Goal: Communication & Community: Answer question/provide support

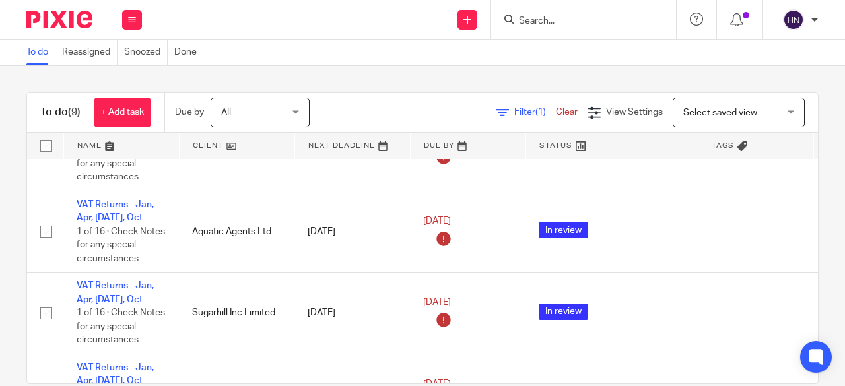
scroll to position [330, 0]
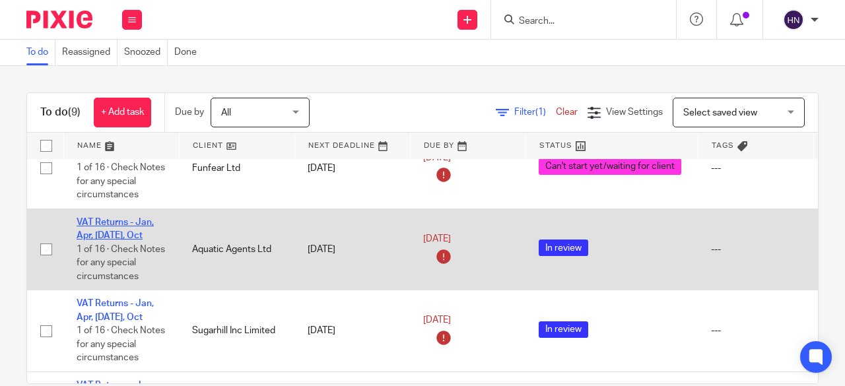
click at [110, 220] on link "VAT Returns - Jan, Apr, [DATE], Oct" at bounding box center [115, 229] width 77 height 22
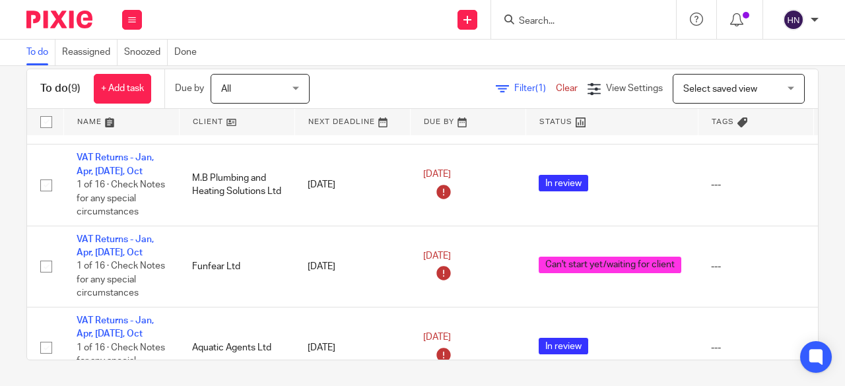
scroll to position [143, 0]
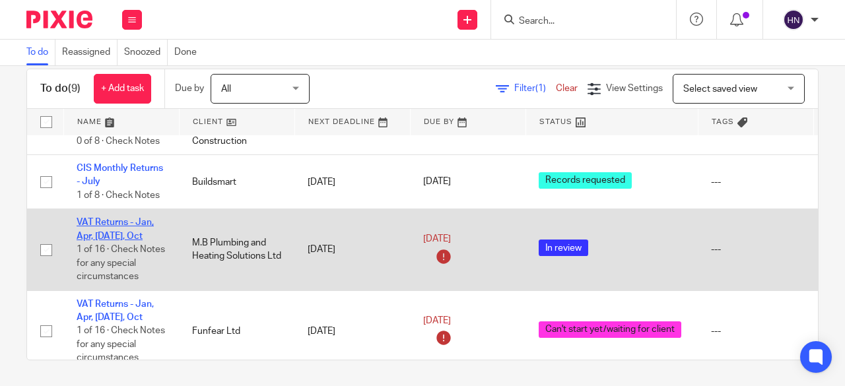
click at [104, 221] on link "VAT Returns - Jan, Apr, [DATE], Oct" at bounding box center [115, 229] width 77 height 22
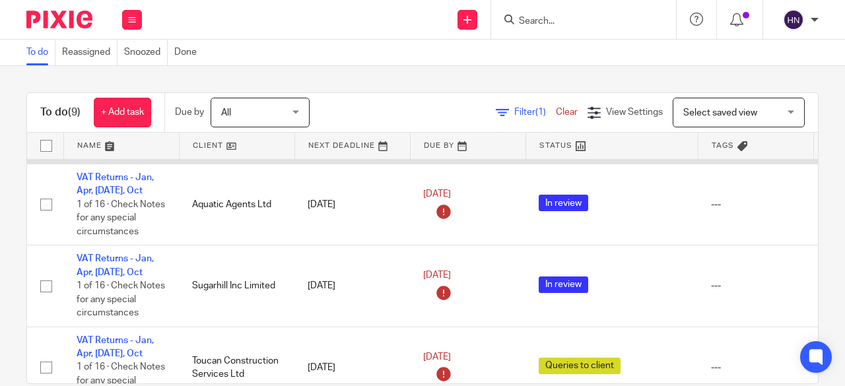
scroll to position [396, 0]
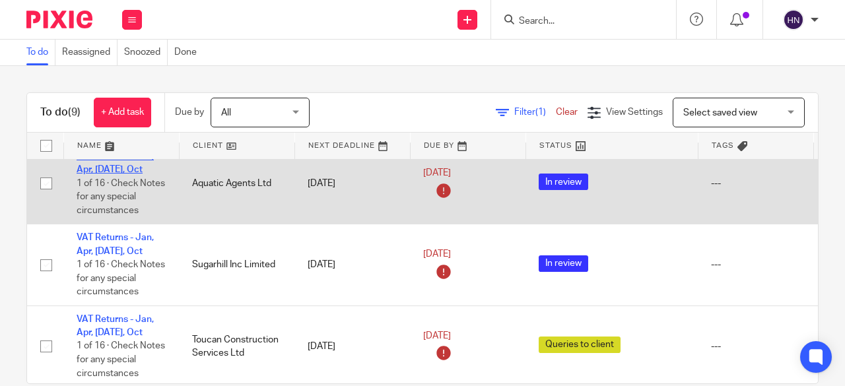
click at [102, 168] on link "VAT Returns - Jan, Apr, [DATE], Oct" at bounding box center [115, 163] width 77 height 22
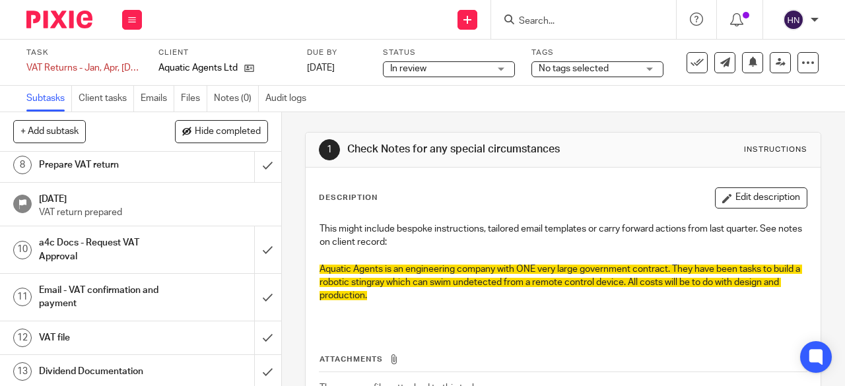
scroll to position [330, 0]
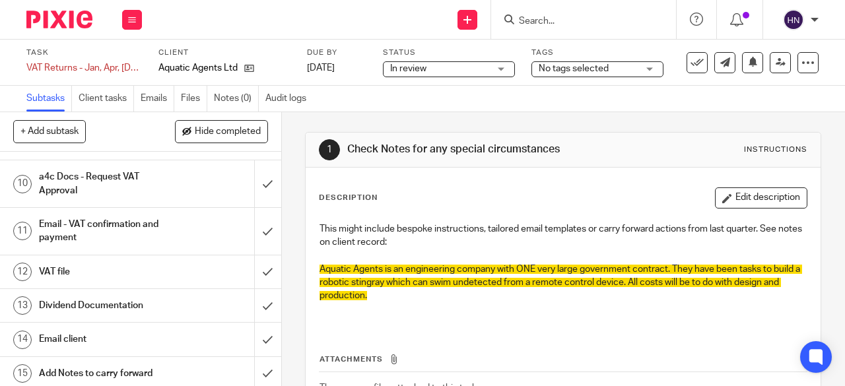
click at [58, 228] on h1 "Email - VAT confirmation and payment" at bounding box center [106, 232] width 135 height 34
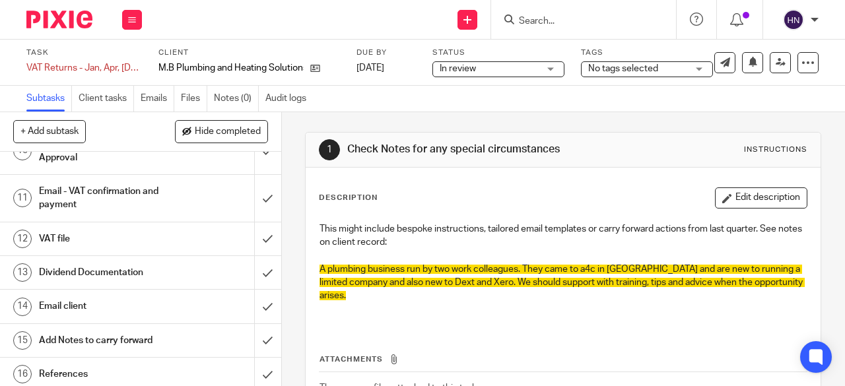
scroll to position [365, 0]
click at [75, 188] on h1 "Email - VAT confirmation and payment" at bounding box center [106, 197] width 135 height 34
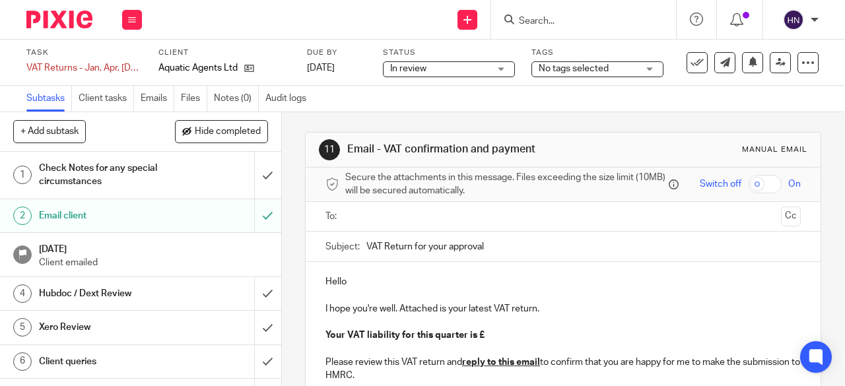
scroll to position [132, 0]
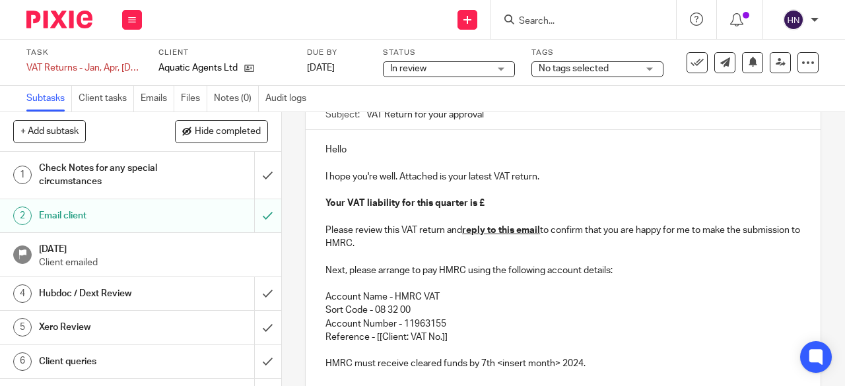
click at [353, 153] on p "Hello" at bounding box center [563, 149] width 475 height 13
click at [483, 208] on p "Your VAT liability for this quarter is £" at bounding box center [563, 203] width 475 height 13
click at [372, 341] on p "Reference - [[Client: VAT No.]]" at bounding box center [563, 337] width 475 height 13
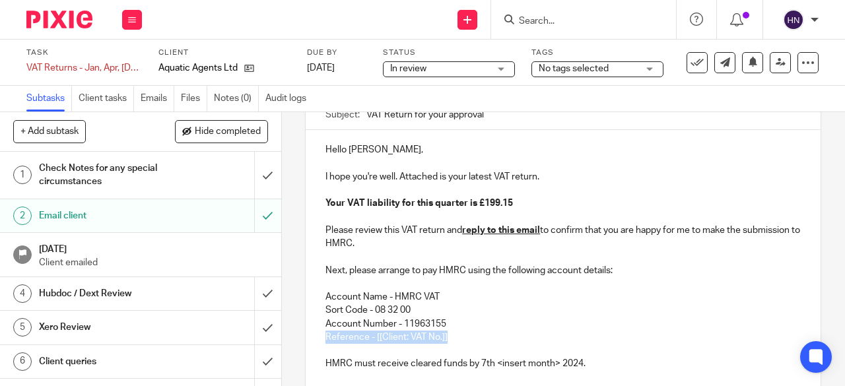
click at [372, 341] on p "Reference - [[Client: VAT No.]]" at bounding box center [563, 337] width 475 height 13
click at [390, 341] on p "Reference - [[Client: VAT No.]]" at bounding box center [563, 337] width 475 height 13
drag, startPoint x: 452, startPoint y: 340, endPoint x: 371, endPoint y: 339, distance: 80.6
click at [371, 339] on p "Reference - [[Client: VAT No.]]" at bounding box center [563, 337] width 475 height 13
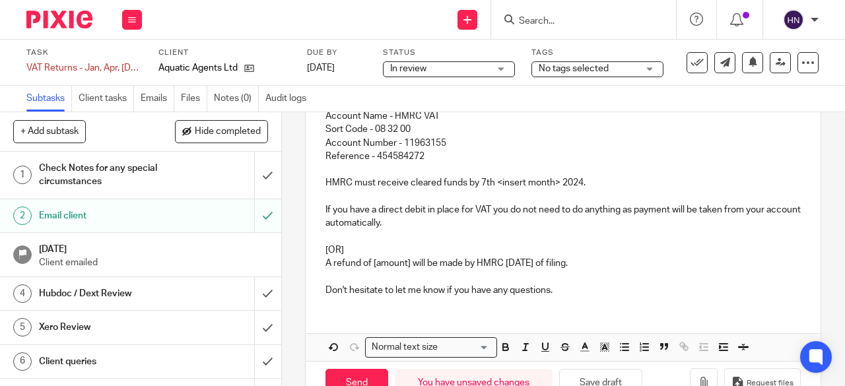
scroll to position [354, 0]
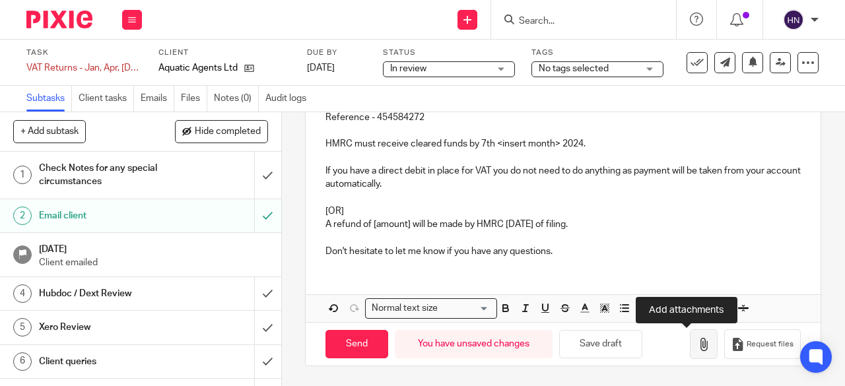
click at [697, 345] on icon "button" at bounding box center [703, 344] width 13 height 13
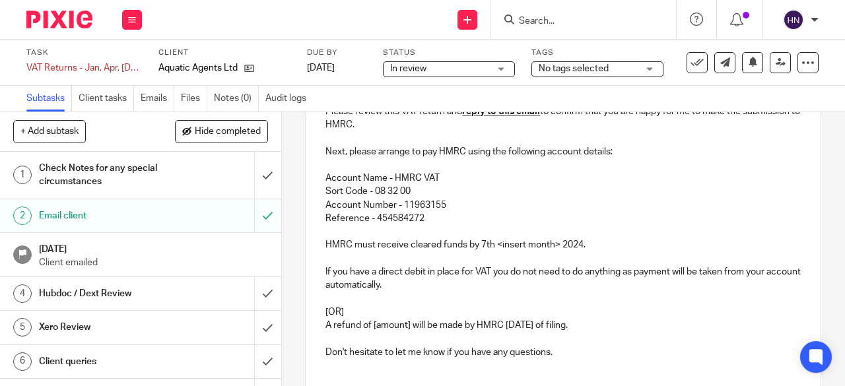
scroll to position [222, 0]
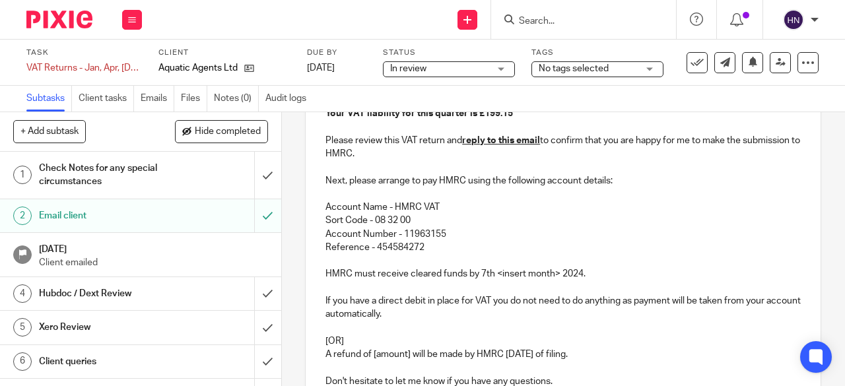
click at [551, 278] on p "HMRC must receive cleared funds by 7th <insert month> 2024." at bounding box center [563, 273] width 475 height 13
click at [555, 277] on p "HMRC must receive cleared funds by 7th September 2024." at bounding box center [563, 273] width 475 height 13
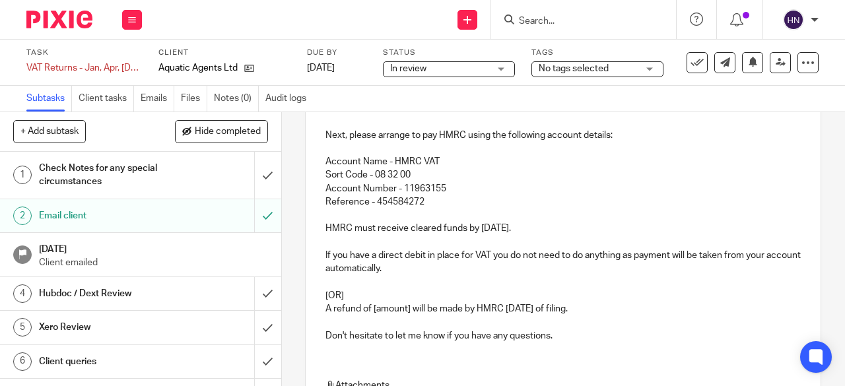
scroll to position [288, 0]
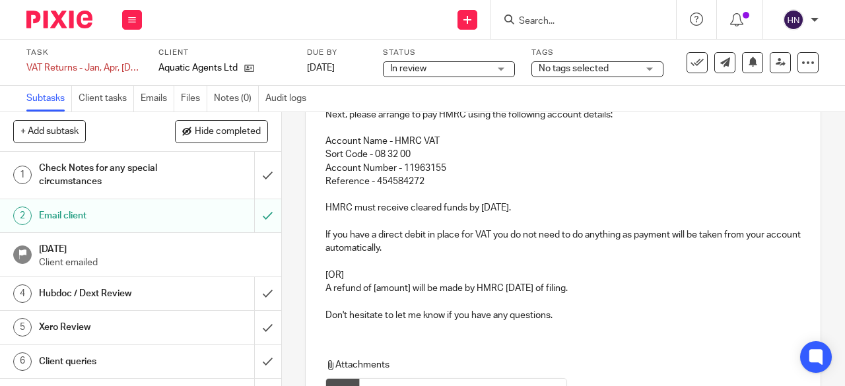
drag, startPoint x: 607, startPoint y: 285, endPoint x: 310, endPoint y: 266, distance: 297.1
click at [310, 266] on div "Hello Jay, I hope you're well. Attached is your latest VAT return. Your VAT lia…" at bounding box center [563, 153] width 515 height 358
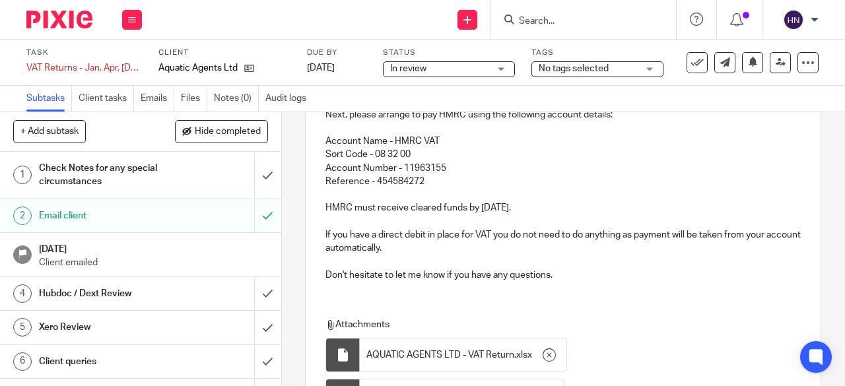
click at [590, 277] on p "Don't hesitate to let me know if you have any questions." at bounding box center [563, 275] width 475 height 13
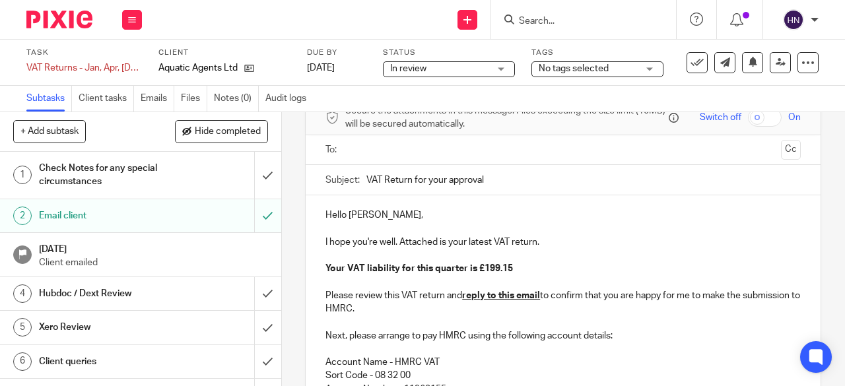
scroll to position [0, 0]
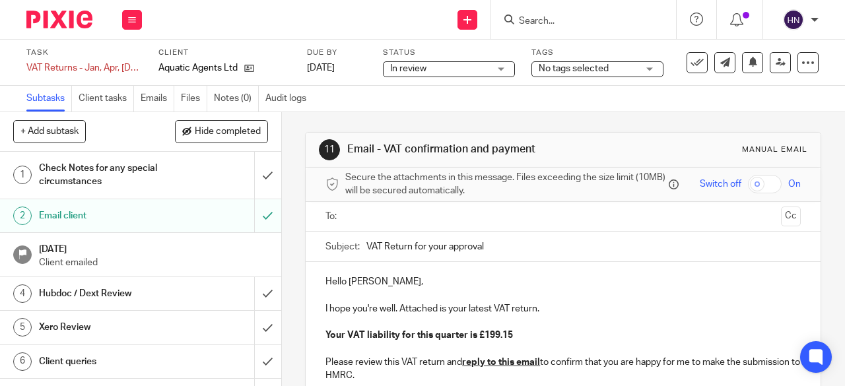
click at [363, 222] on input "text" at bounding box center [563, 216] width 426 height 15
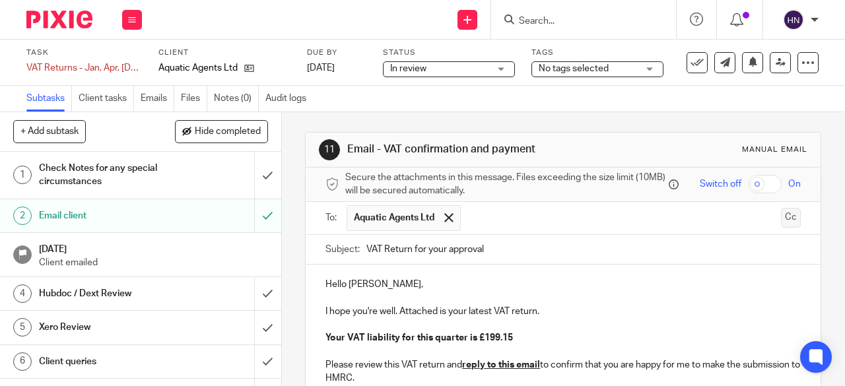
click at [781, 224] on button "Cc" at bounding box center [791, 218] width 20 height 20
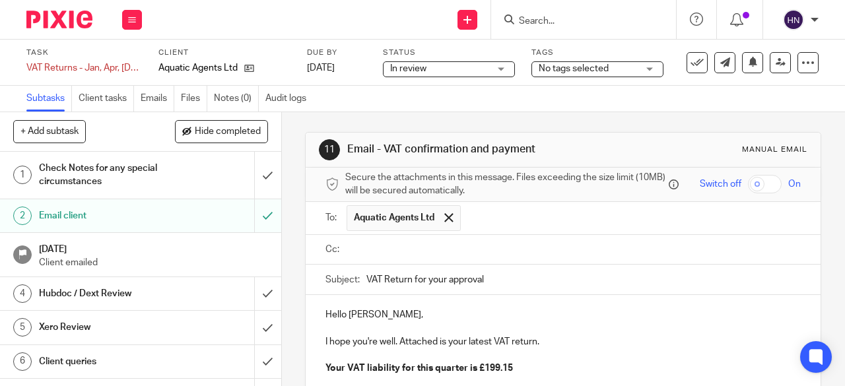
click at [376, 256] on input "text" at bounding box center [573, 249] width 446 height 15
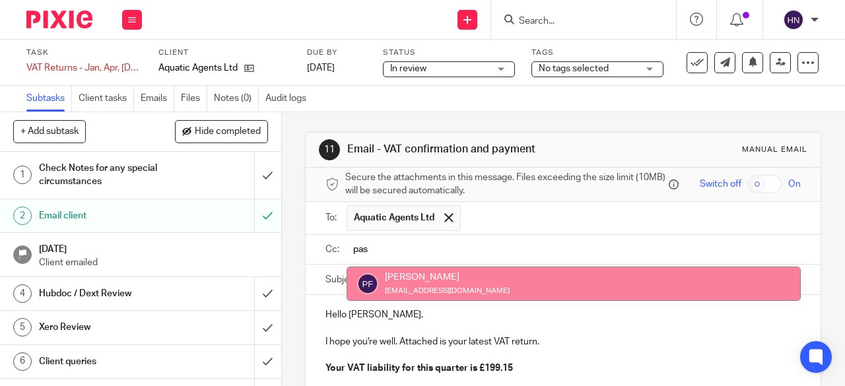
type input "pas"
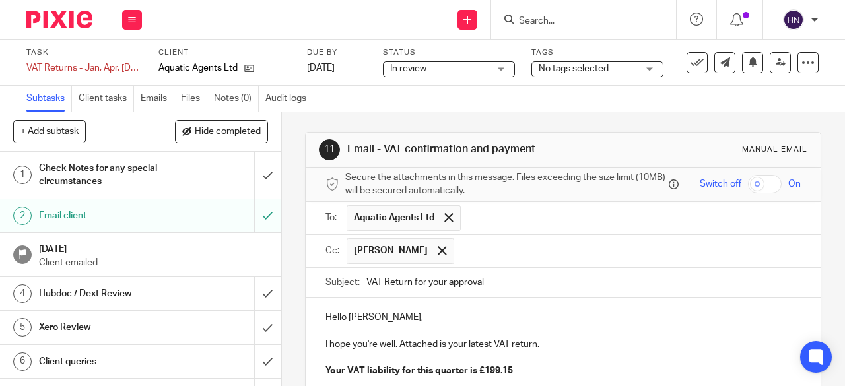
click at [475, 246] on input "text" at bounding box center [628, 251] width 335 height 26
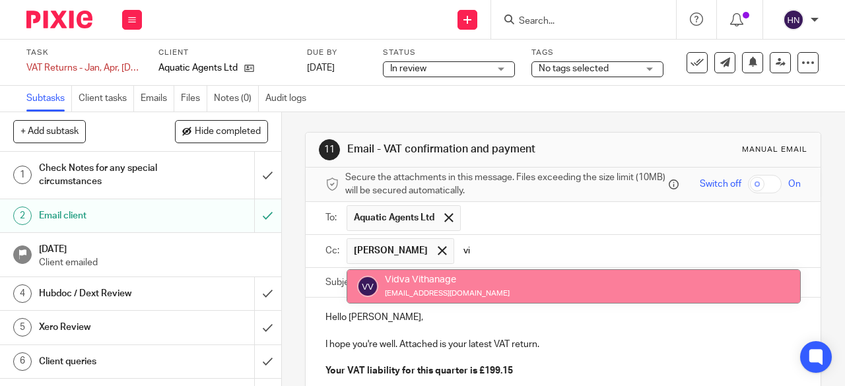
type input "vi"
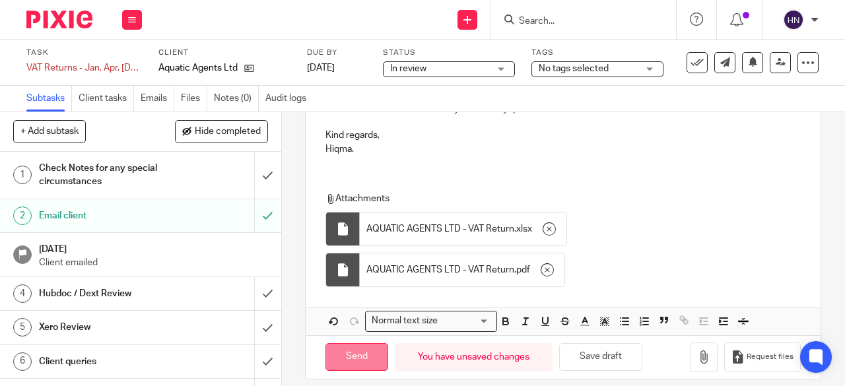
scroll to position [503, 0]
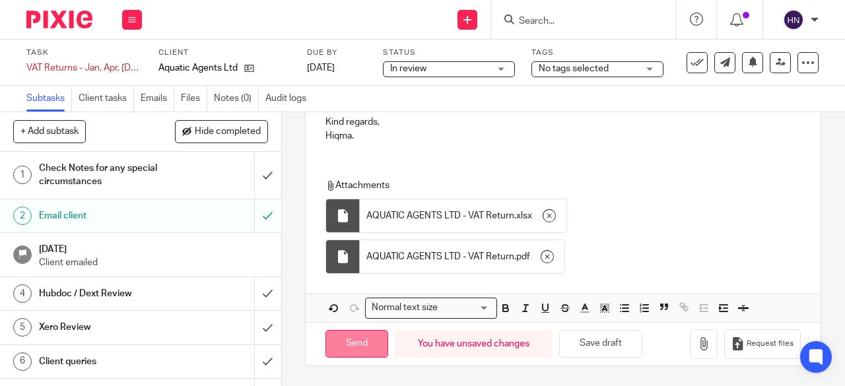
click at [334, 343] on input "Send" at bounding box center [357, 344] width 63 height 28
click at [504, 65] on div "In review In review" at bounding box center [449, 69] width 132 height 16
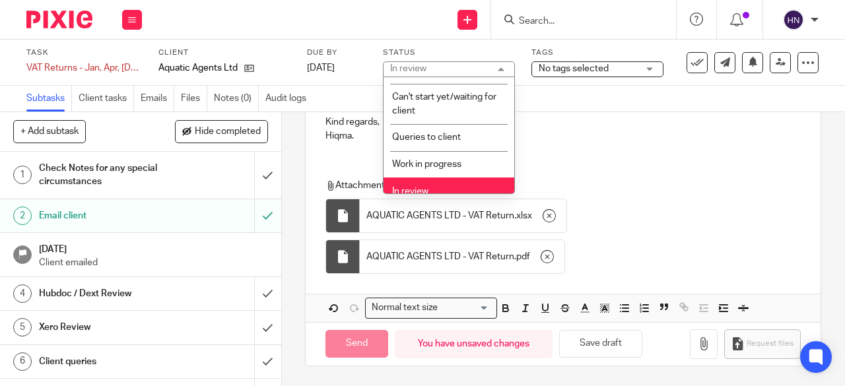
scroll to position [132, 0]
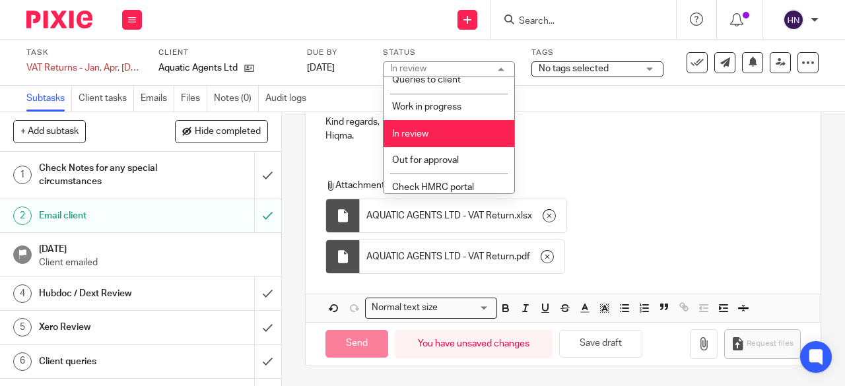
type input "Sent"
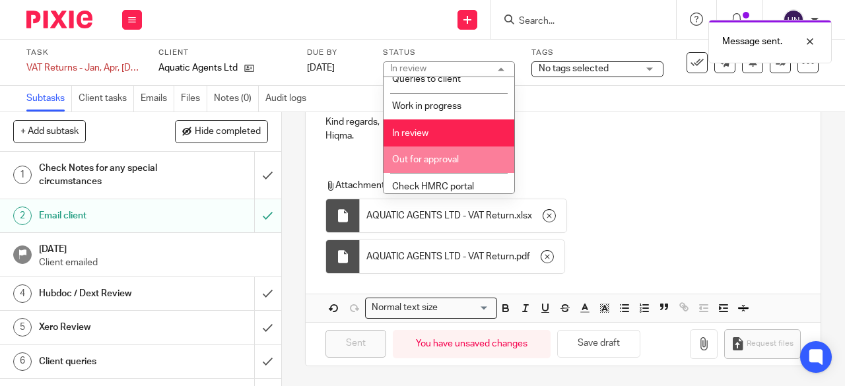
click at [450, 153] on li "Out for approval" at bounding box center [449, 160] width 131 height 27
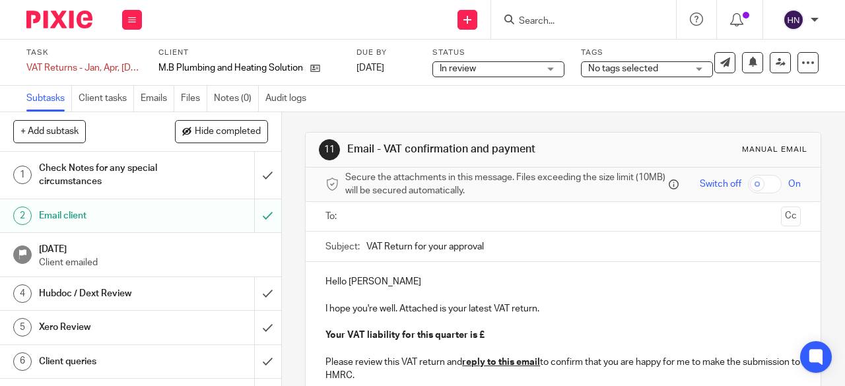
click at [382, 281] on p "Hello Mark" at bounding box center [563, 281] width 475 height 13
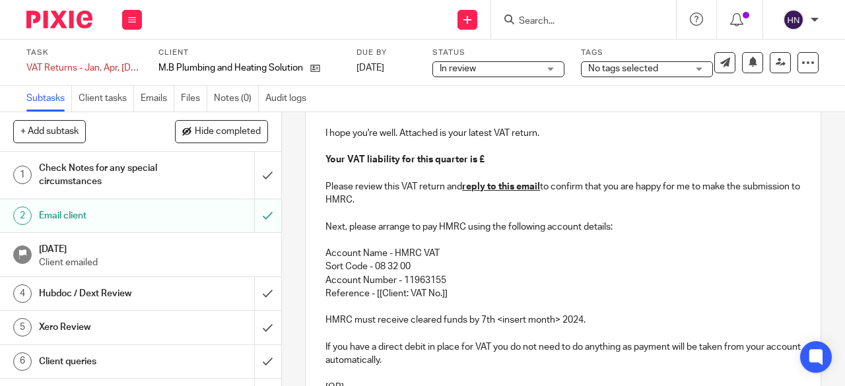
scroll to position [198, 0]
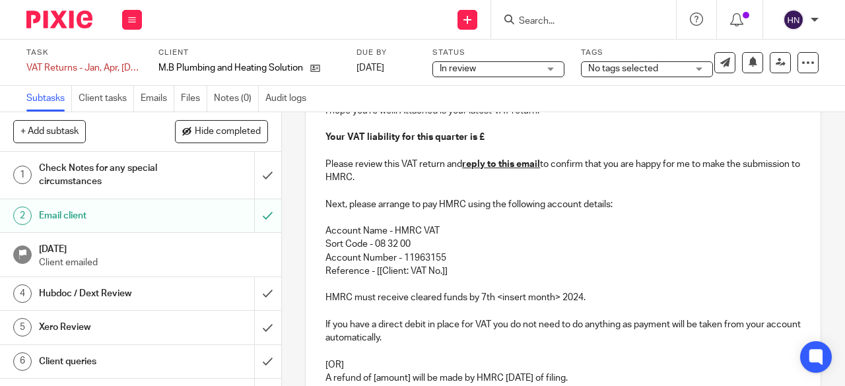
click at [491, 131] on p at bounding box center [563, 124] width 475 height 13
click at [488, 141] on p "Your VAT liability for this quarter is £" at bounding box center [563, 137] width 475 height 13
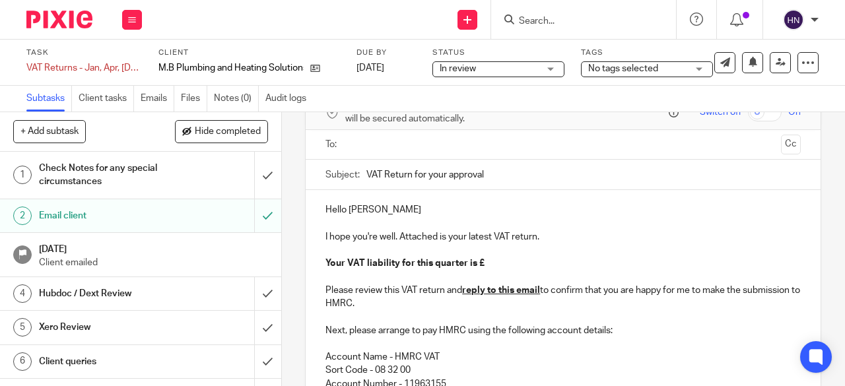
scroll to position [132, 0]
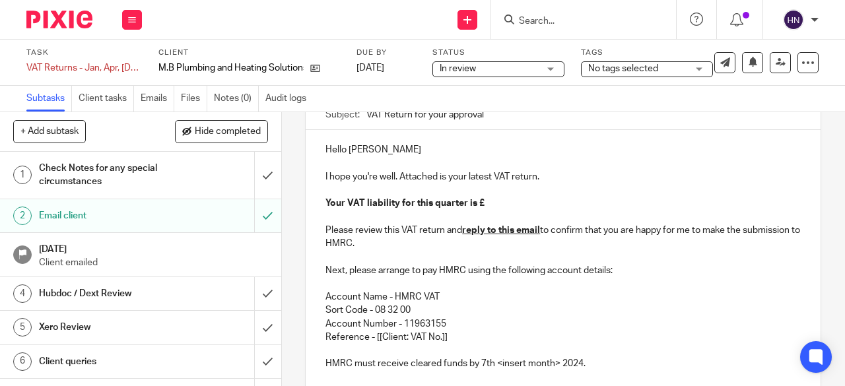
click at [495, 196] on p at bounding box center [563, 190] width 475 height 13
click at [483, 208] on p "Your VAT liability for this quarter is £" at bounding box center [563, 203] width 475 height 13
click at [404, 343] on p "Reference - [[Client: VAT No.]]" at bounding box center [563, 337] width 475 height 13
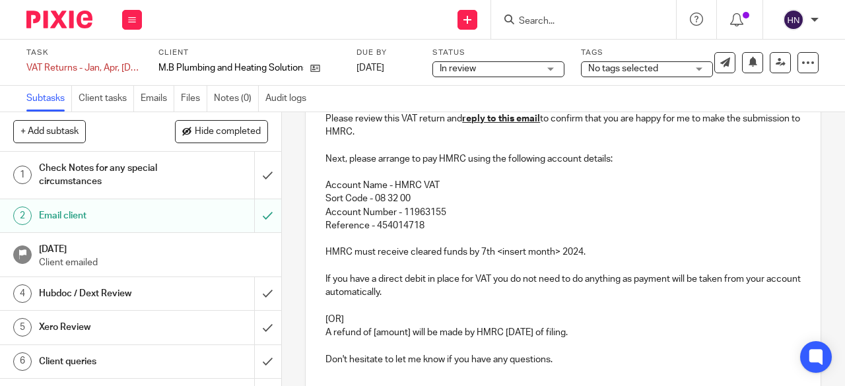
scroll to position [264, 0]
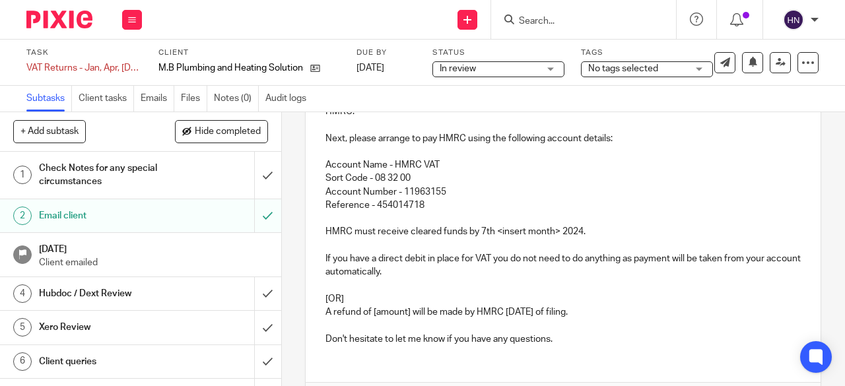
click at [557, 233] on p "HMRC must receive cleared funds by 7th <insert month> 2024." at bounding box center [563, 231] width 475 height 13
click at [560, 234] on p "HMRC must receive cleared funds by 7th September 2024." at bounding box center [563, 231] width 475 height 13
drag, startPoint x: 325, startPoint y: 292, endPoint x: 630, endPoint y: 317, distance: 306.0
click at [630, 317] on div "Hello Mark I hope you're well. Attached is your latest VAT return. Your VAT lia…" at bounding box center [563, 177] width 515 height 358
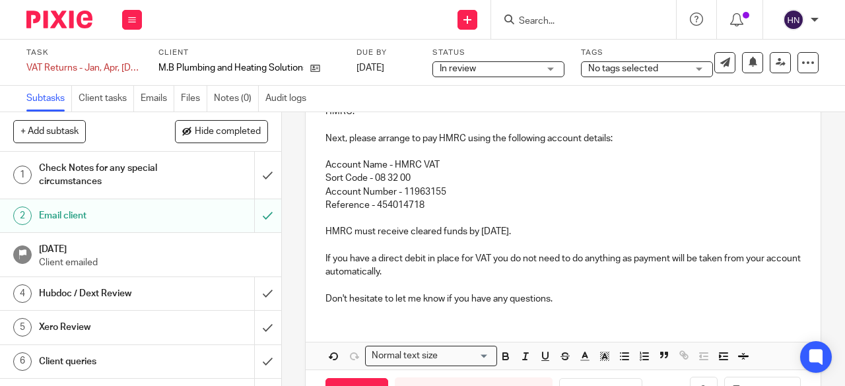
click at [569, 300] on p "Don't hesitate to let me know if you have any questions." at bounding box center [563, 298] width 475 height 13
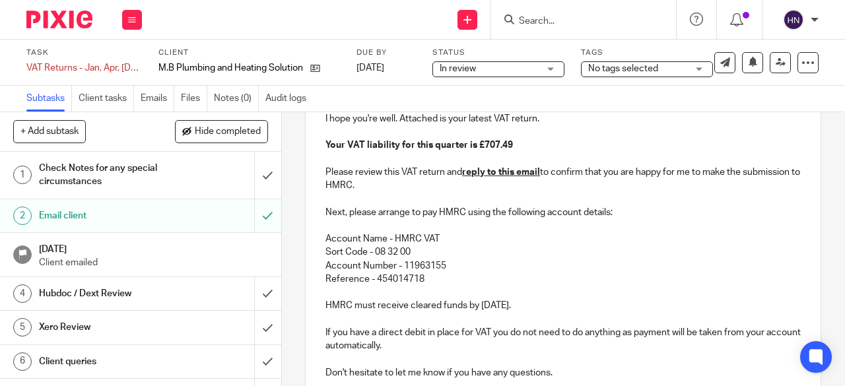
scroll to position [66, 0]
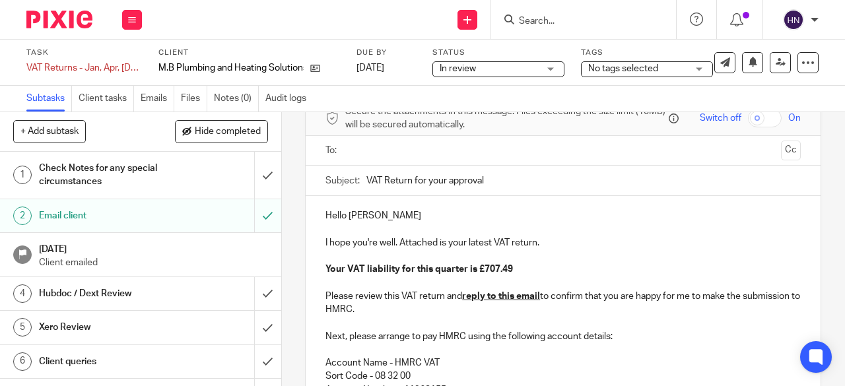
click at [395, 212] on div "Hello Mark I hope you're well. Attached is your latest VAT return. Your VAT lia…" at bounding box center [563, 375] width 515 height 358
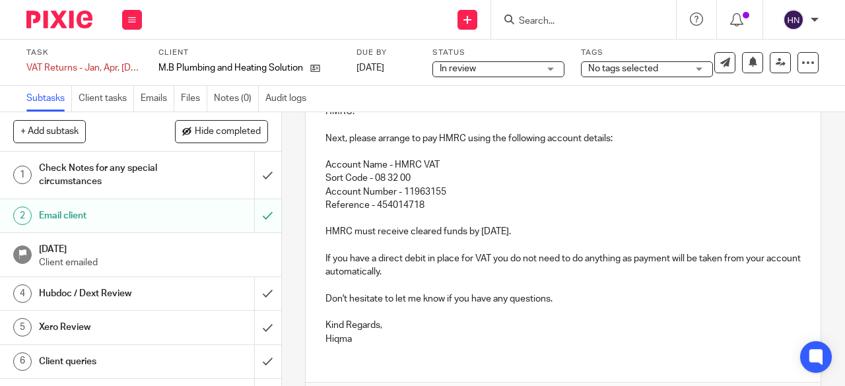
scroll to position [354, 0]
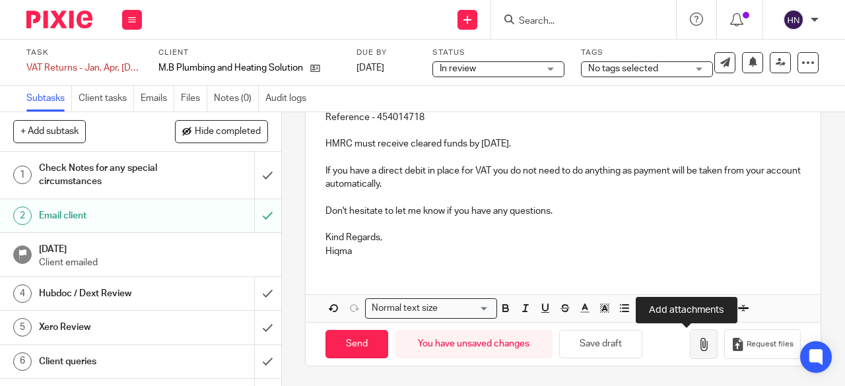
click at [697, 340] on icon "button" at bounding box center [703, 344] width 13 height 13
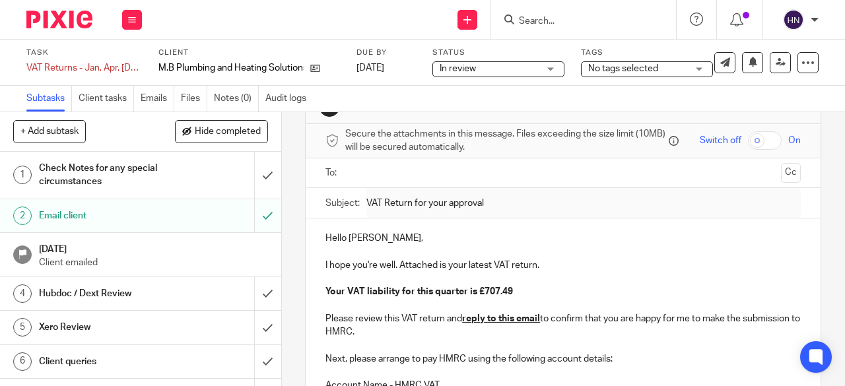
scroll to position [0, 0]
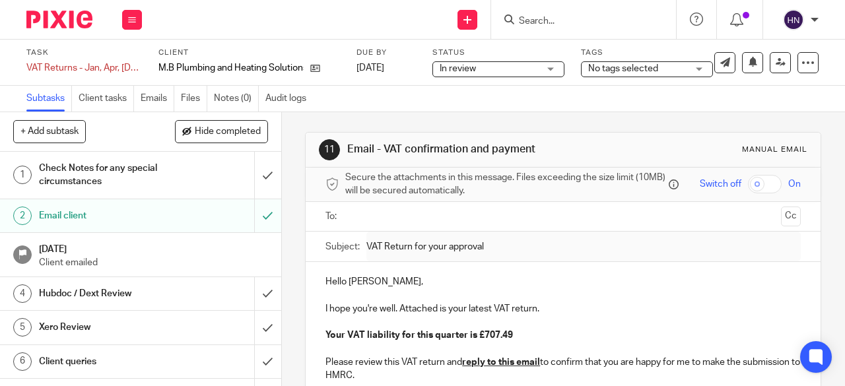
click at [362, 224] on input "text" at bounding box center [563, 216] width 426 height 15
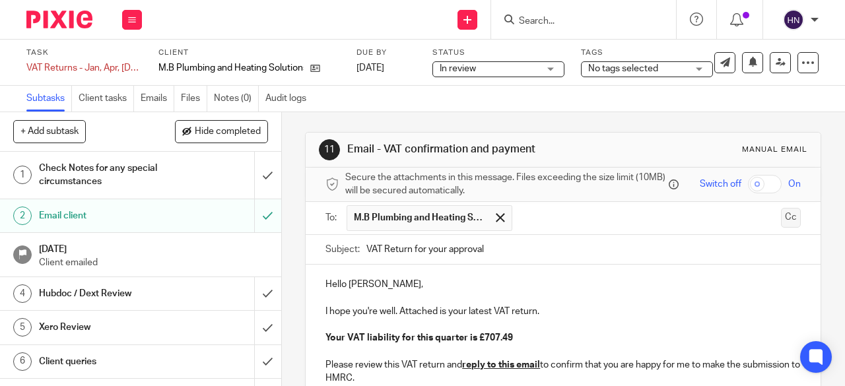
click at [781, 223] on button "Cc" at bounding box center [791, 218] width 20 height 20
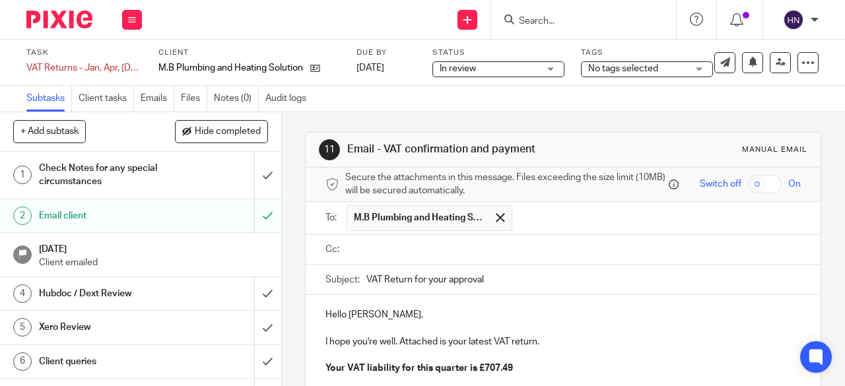
click at [362, 253] on input "text" at bounding box center [573, 249] width 446 height 15
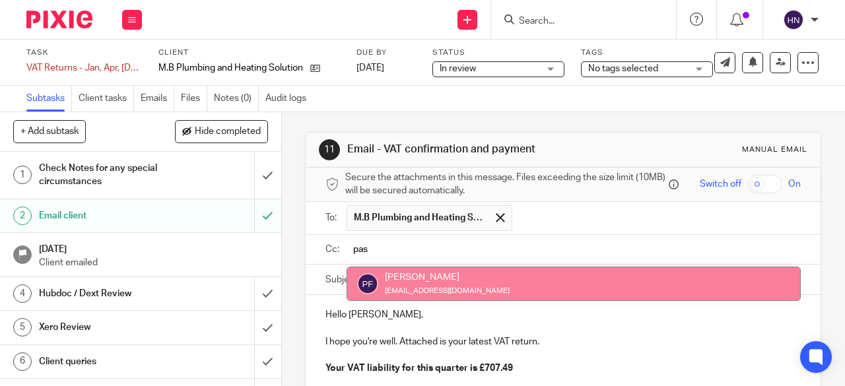
type input "pas"
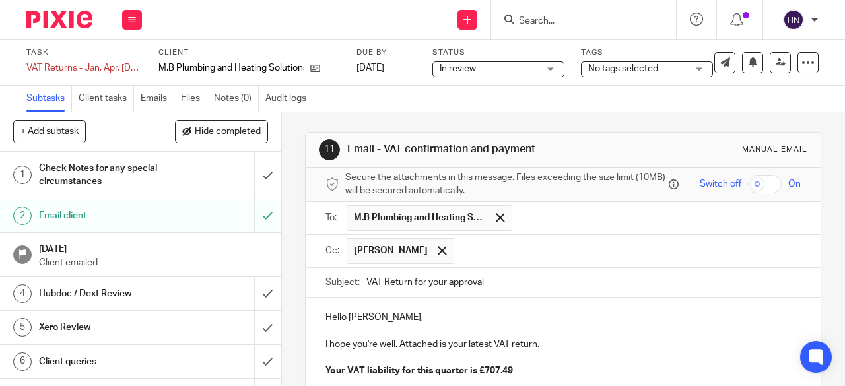
click at [471, 252] on input "text" at bounding box center [628, 251] width 335 height 26
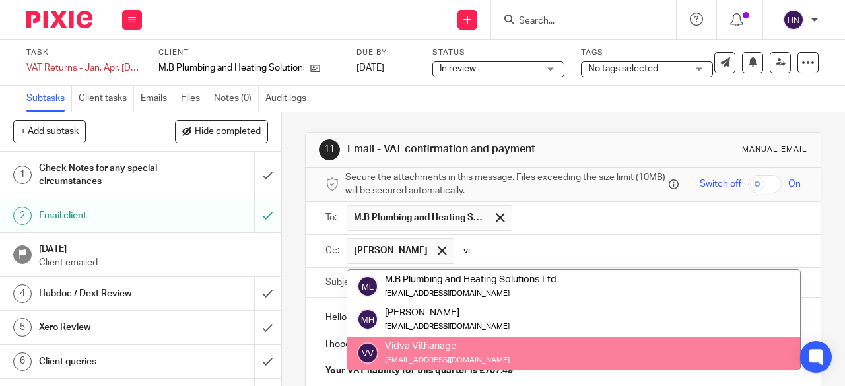
type input "vi"
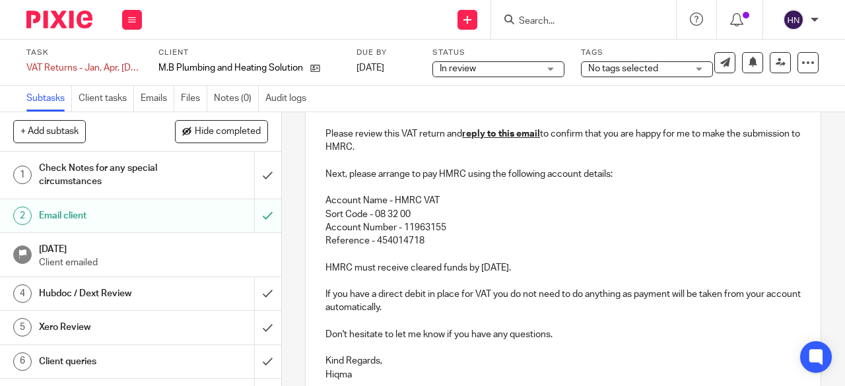
scroll to position [504, 0]
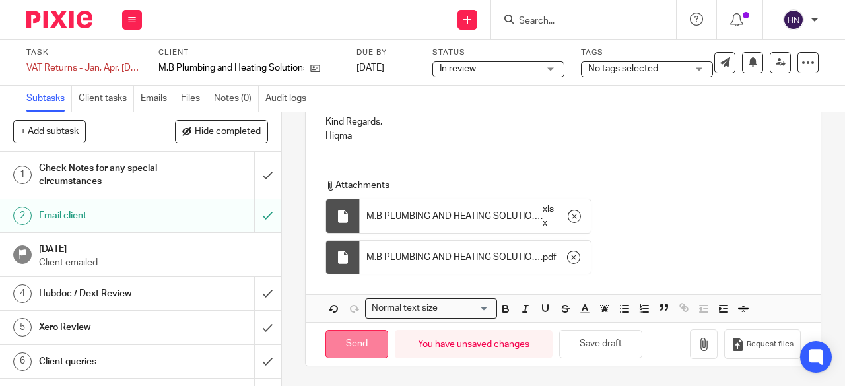
click at [345, 339] on input "Send" at bounding box center [357, 344] width 63 height 28
click at [553, 70] on div "In review In review" at bounding box center [498, 69] width 132 height 16
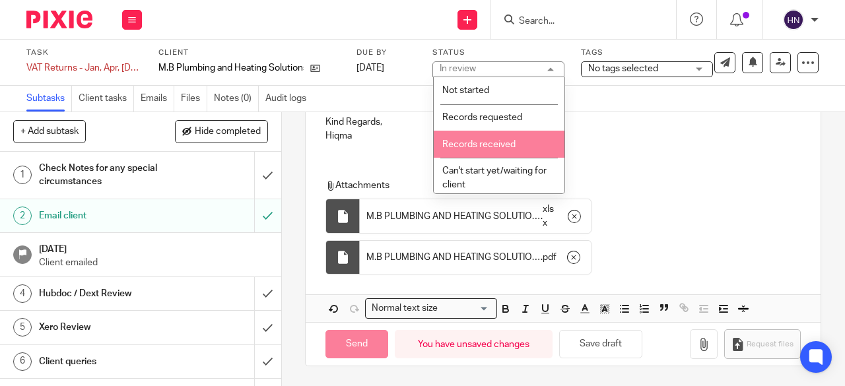
scroll to position [66, 0]
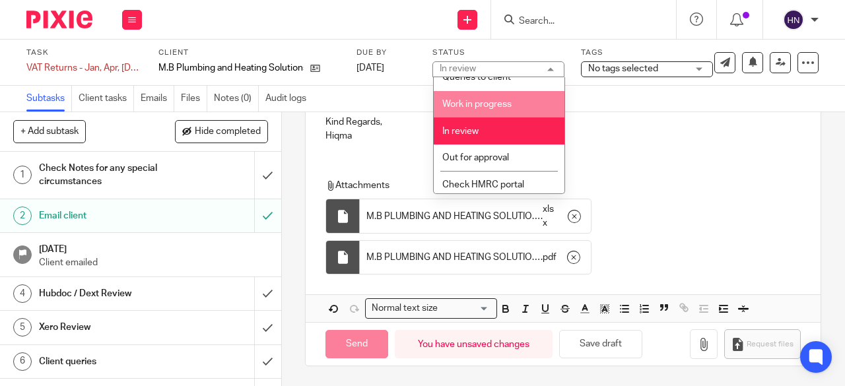
type input "Sent"
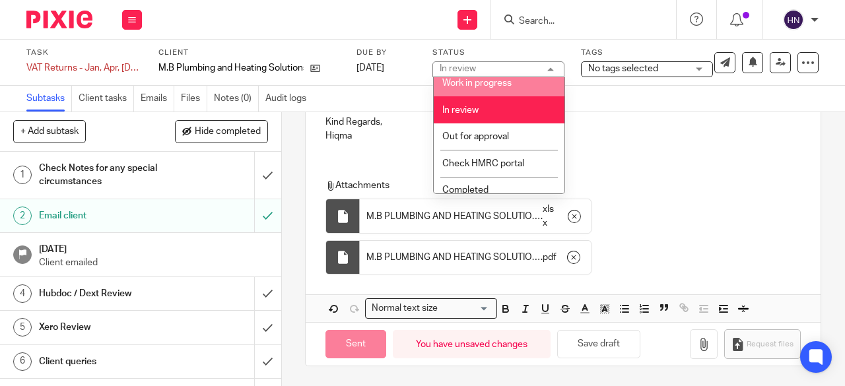
scroll to position [165, 0]
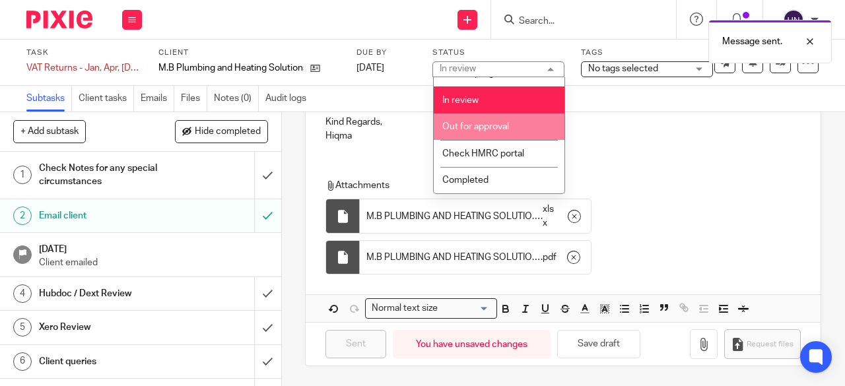
click at [485, 126] on span "Out for approval" at bounding box center [475, 126] width 67 height 9
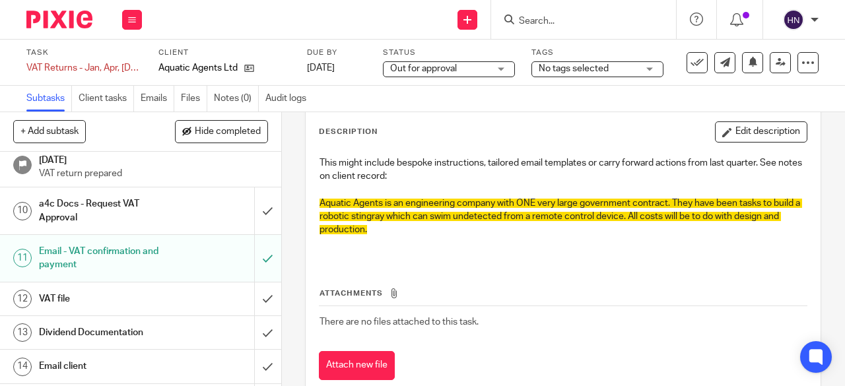
scroll to position [365, 0]
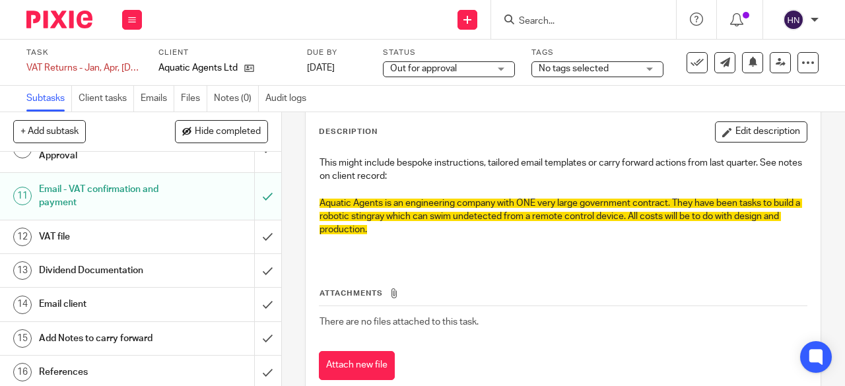
click at [99, 188] on h1 "Email - VAT confirmation and payment" at bounding box center [106, 197] width 135 height 34
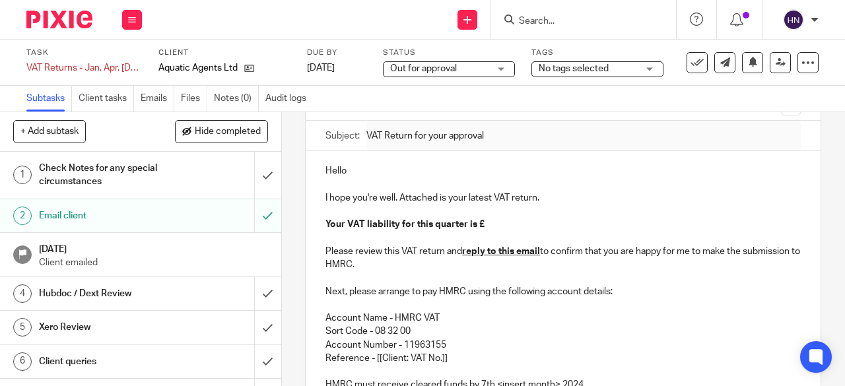
scroll to position [132, 0]
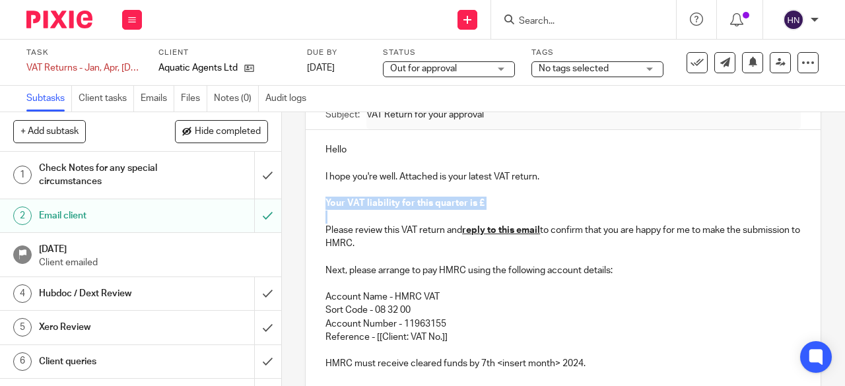
drag, startPoint x: 320, startPoint y: 203, endPoint x: 471, endPoint y: 219, distance: 152.6
click at [471, 219] on div "Hello I hope you're well. Attached is your latest VAT return. Your VAT liabilit…" at bounding box center [563, 309] width 515 height 358
click at [394, 204] on strong "Your VAT liability for this quarter is £" at bounding box center [405, 203] width 159 height 9
click at [498, 197] on p at bounding box center [563, 190] width 475 height 13
click at [491, 205] on p "Your VAT Reclaim for this quarter is £" at bounding box center [563, 203] width 475 height 13
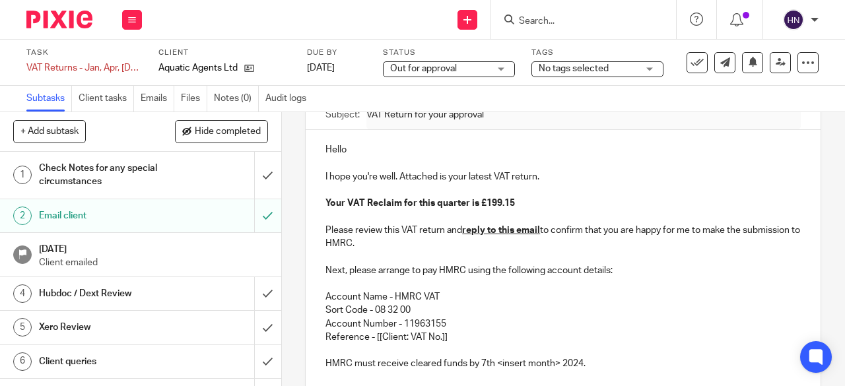
scroll to position [198, 0]
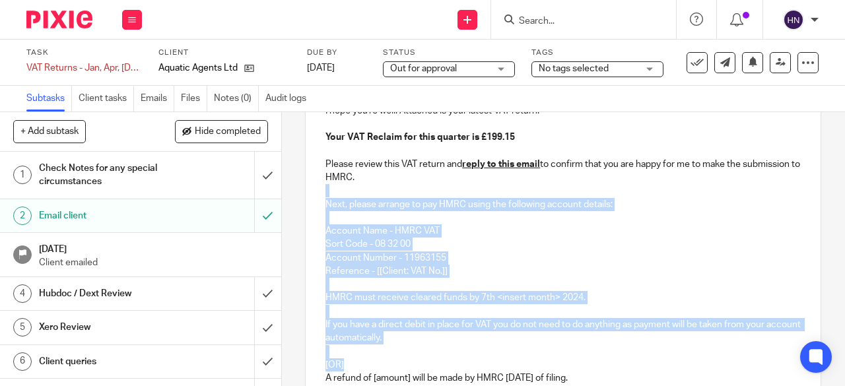
drag, startPoint x: 321, startPoint y: 196, endPoint x: 384, endPoint y: 364, distance: 179.1
click at [384, 364] on div "Hello I hope you're well. Attached is your latest VAT return. Your VAT Reclaim …" at bounding box center [563, 243] width 515 height 358
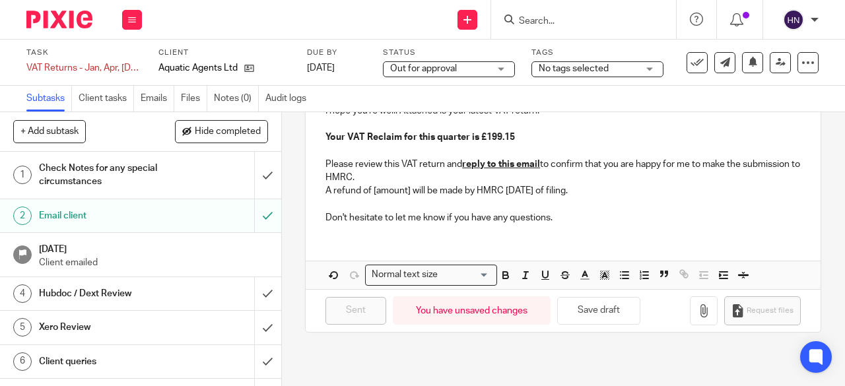
click at [594, 217] on p "Don't hesitate to let me know if you have any questions." at bounding box center [563, 217] width 475 height 13
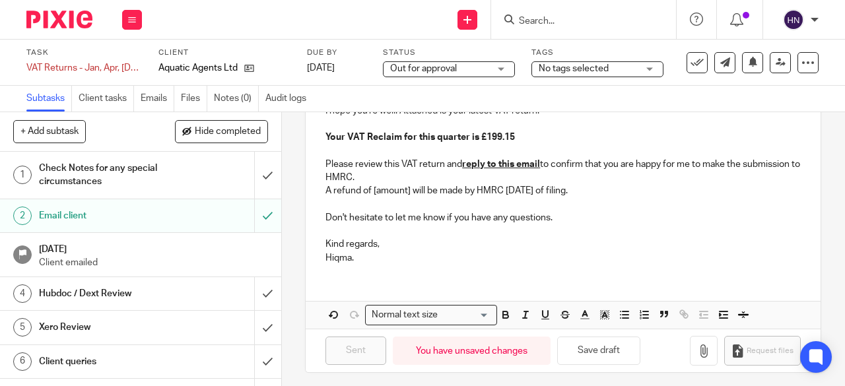
scroll to position [66, 0]
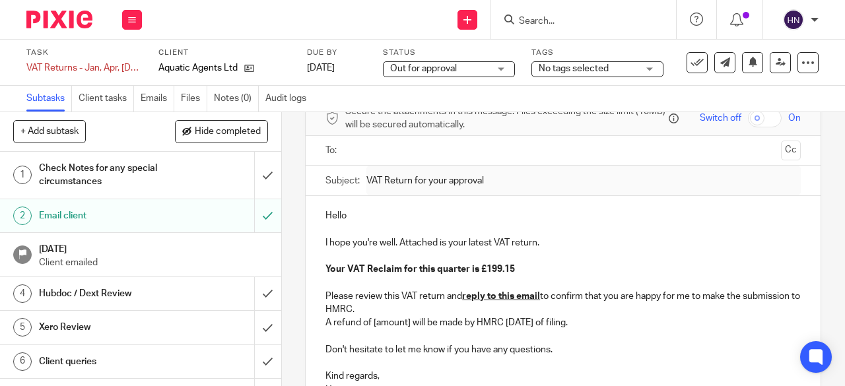
click at [362, 216] on p "Hello" at bounding box center [563, 215] width 475 height 13
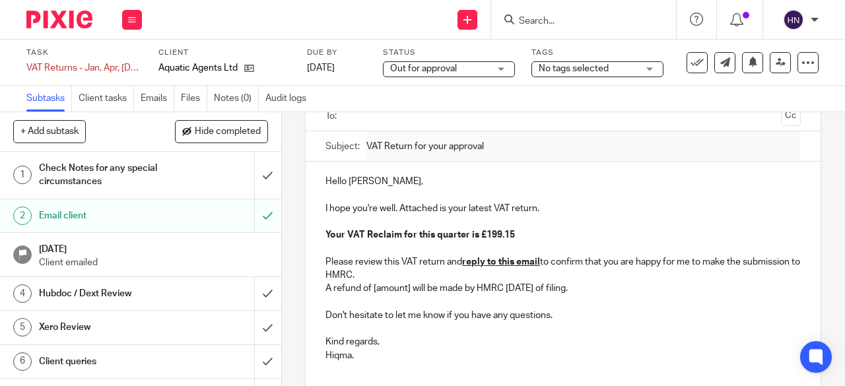
scroll to position [198, 0]
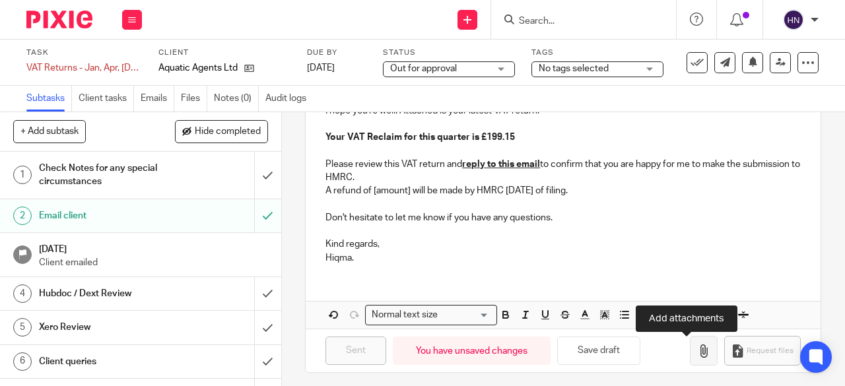
click at [697, 349] on icon "button" at bounding box center [703, 351] width 13 height 13
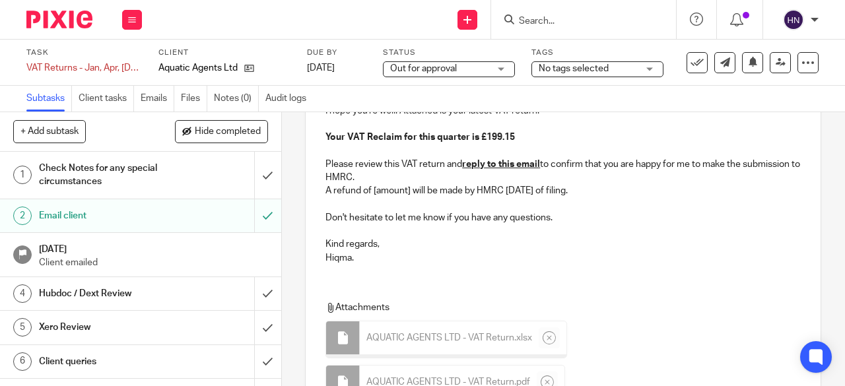
scroll to position [66, 0]
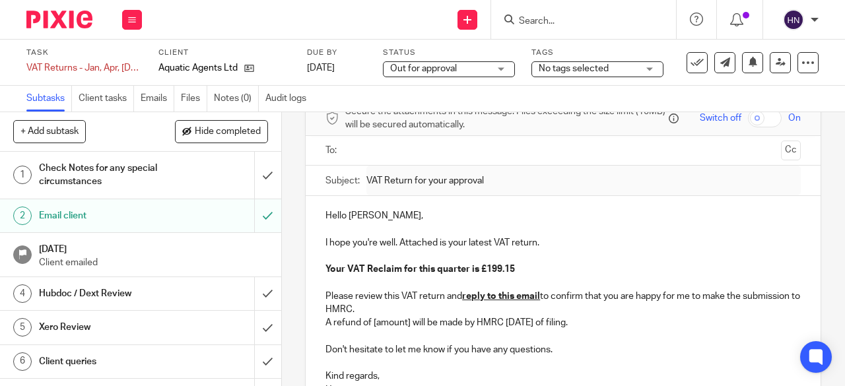
click at [542, 246] on p "I hope you're well. Attached is your latest VAT return." at bounding box center [563, 242] width 475 height 13
click at [396, 247] on p "I hope you're well. Attached is your latest VAT return." at bounding box center [563, 242] width 475 height 13
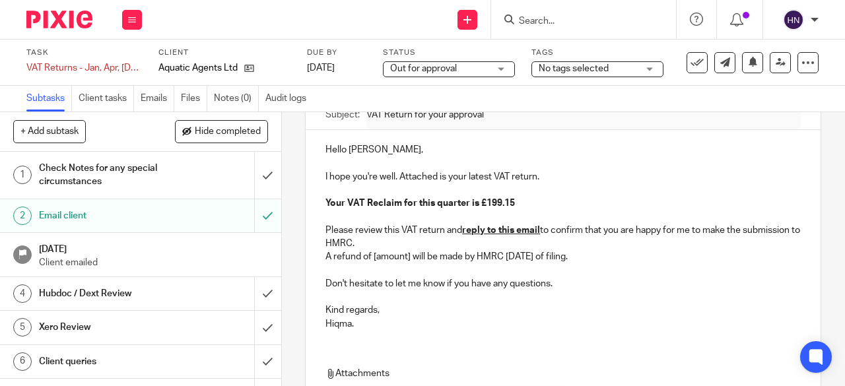
click at [406, 260] on p "A refund of [amount] will be made by HMRC [DATE] of filing." at bounding box center [563, 256] width 475 height 13
click at [478, 207] on strong "Your VAT Reclaim for this quarter is £199.15" at bounding box center [420, 203] width 189 height 9
click at [479, 208] on strong "Your VAT Reclaim for this quarter is £199.15" at bounding box center [420, 203] width 189 height 9
click at [373, 260] on strong "199.15" at bounding box center [386, 256] width 28 height 9
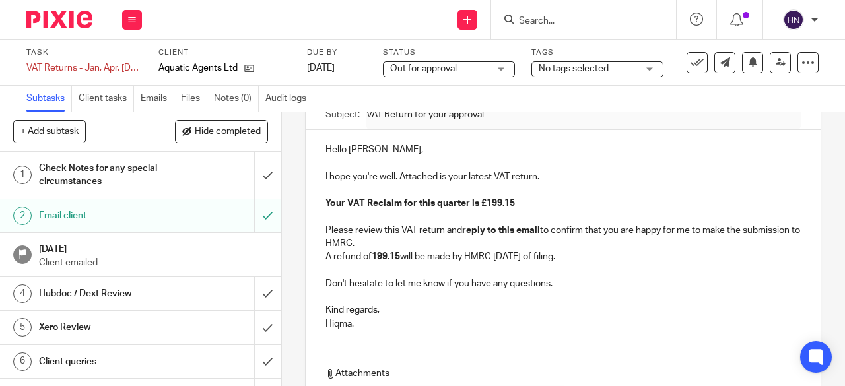
click at [372, 259] on strong "199.15" at bounding box center [386, 256] width 28 height 9
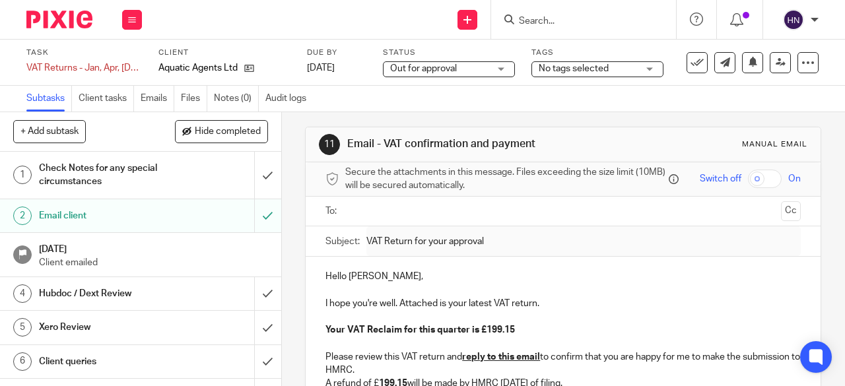
scroll to position [0, 0]
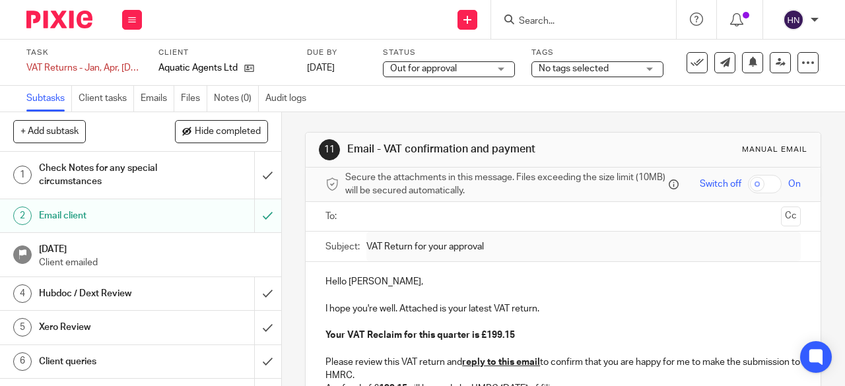
click at [359, 224] on input "text" at bounding box center [563, 216] width 426 height 15
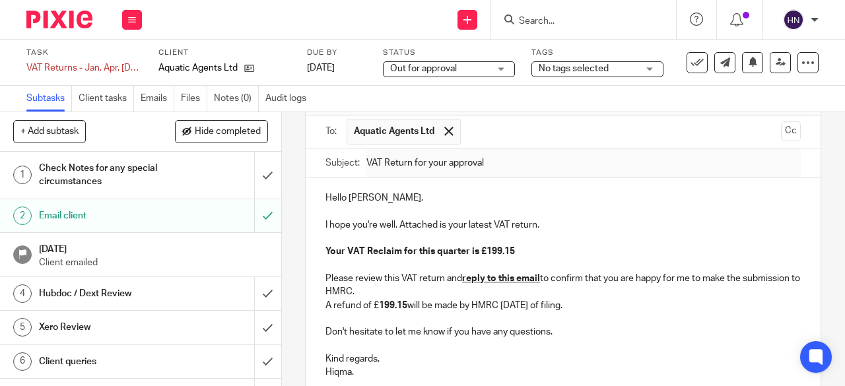
scroll to position [66, 0]
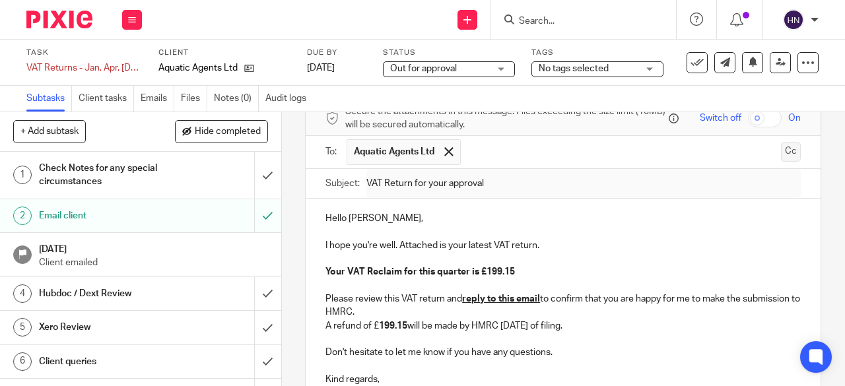
click at [781, 162] on button "Cc" at bounding box center [791, 152] width 20 height 20
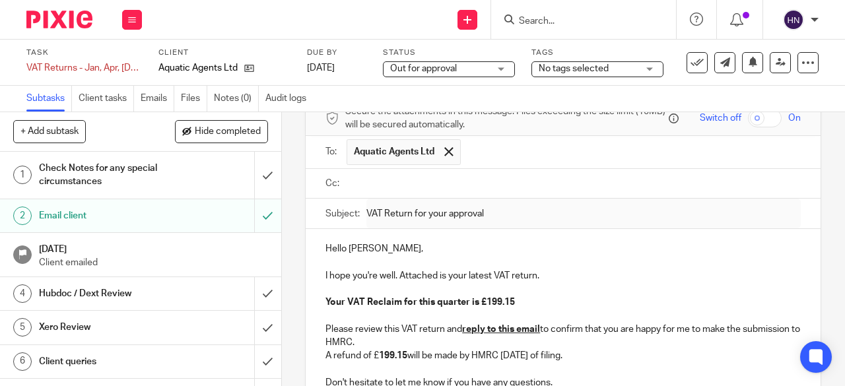
click at [373, 188] on input "text" at bounding box center [573, 183] width 446 height 15
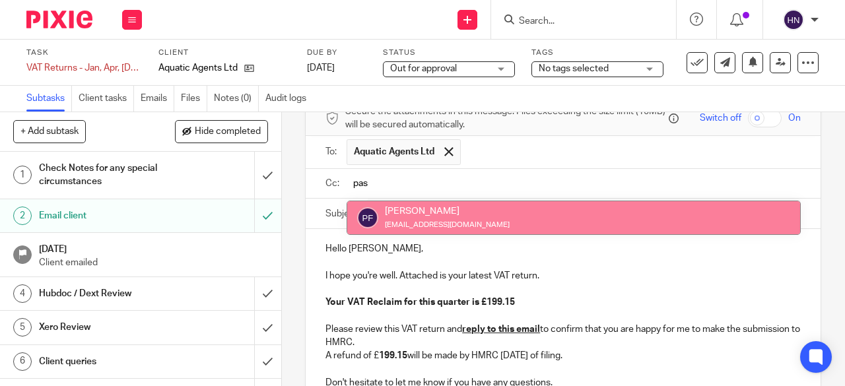
type input "pas"
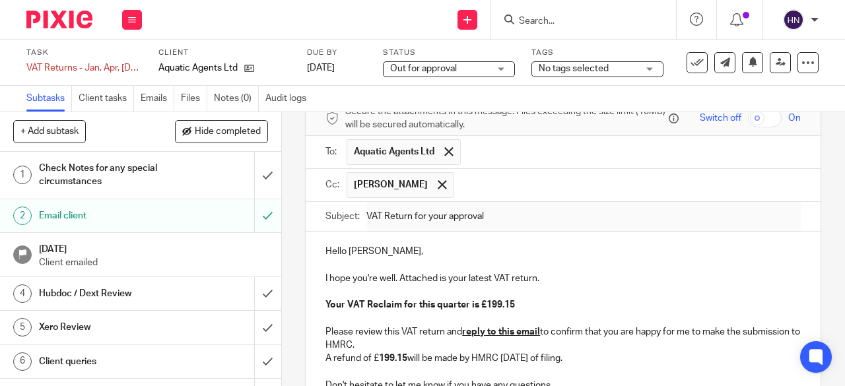
click at [467, 184] on input "text" at bounding box center [628, 185] width 335 height 26
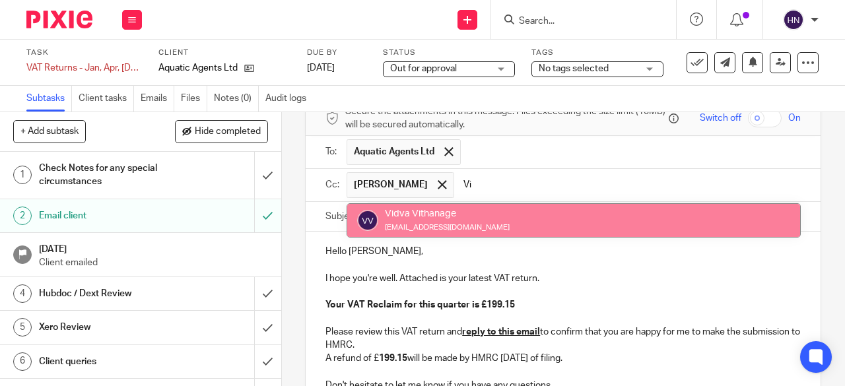
type input "Vi"
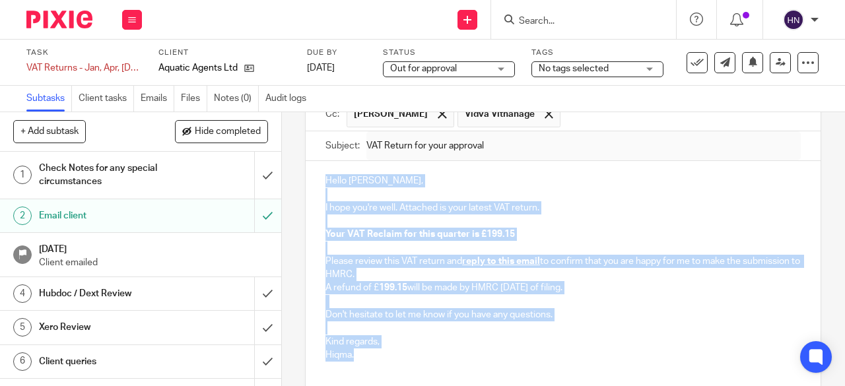
scroll to position [107, 0]
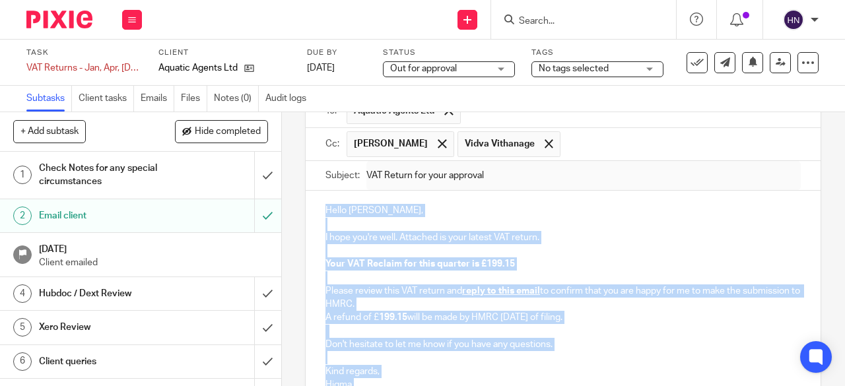
drag, startPoint x: 380, startPoint y: 272, endPoint x: 313, endPoint y: 211, distance: 90.6
click at [313, 211] on div "Hello Jay, I hope you're well. Attached is your latest VAT return. Your VAT Rec…" at bounding box center [563, 296] width 515 height 211
copy div "Hello Jay, I hope you're well. Attached is your latest VAT return. Your VAT Rec…"
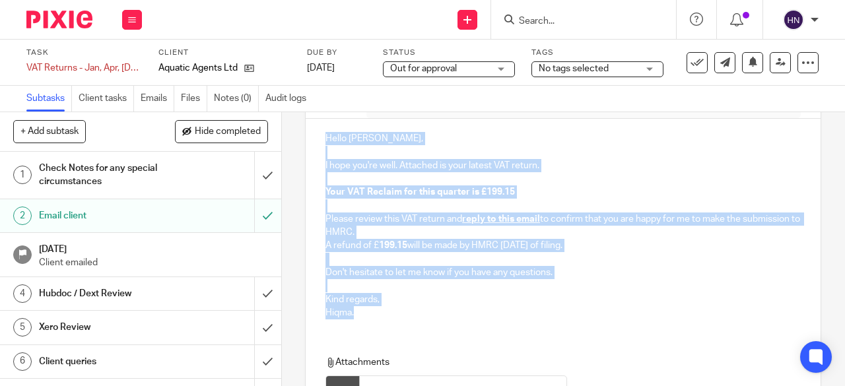
scroll to position [158, 0]
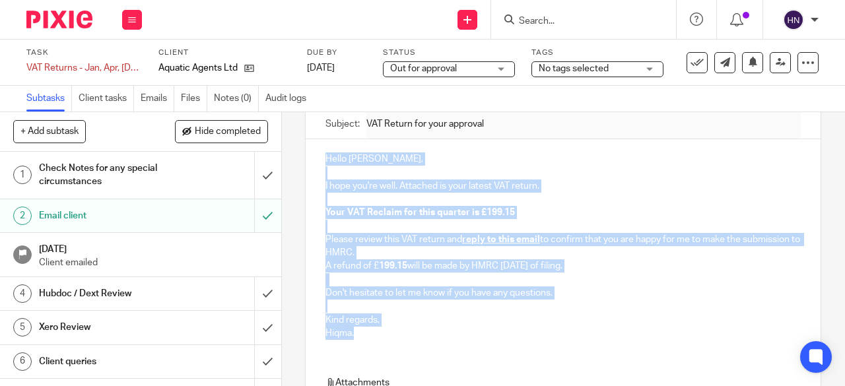
click at [553, 206] on p at bounding box center [563, 199] width 475 height 13
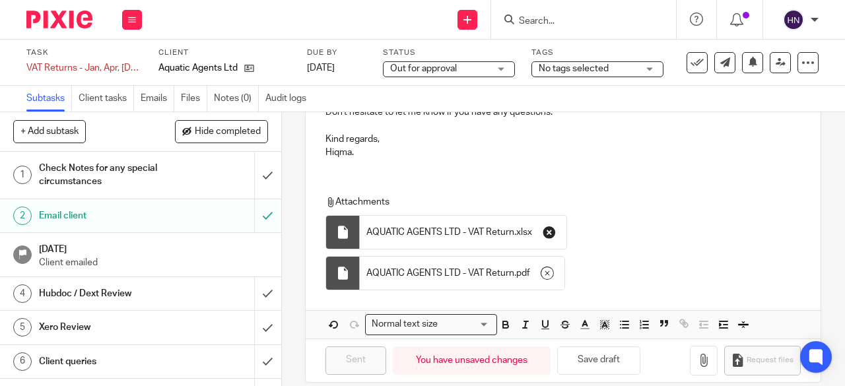
scroll to position [357, 0]
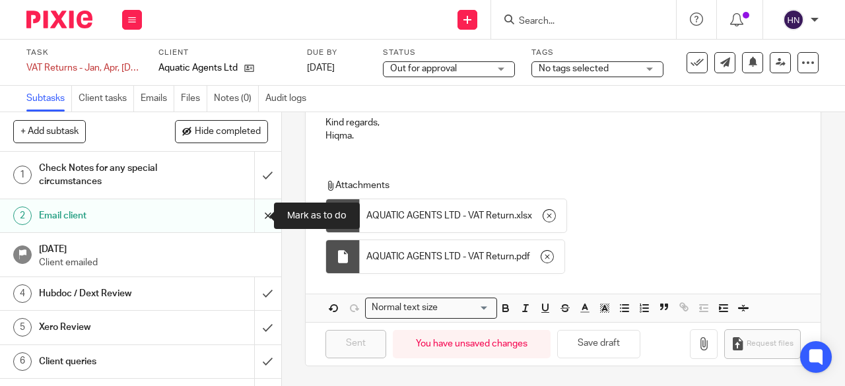
click at [259, 219] on input "submit" at bounding box center [140, 215] width 281 height 33
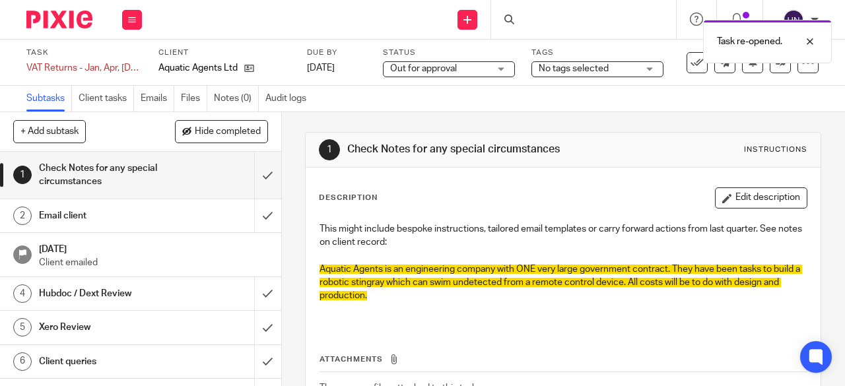
click at [170, 214] on div "Email client" at bounding box center [140, 216] width 202 height 20
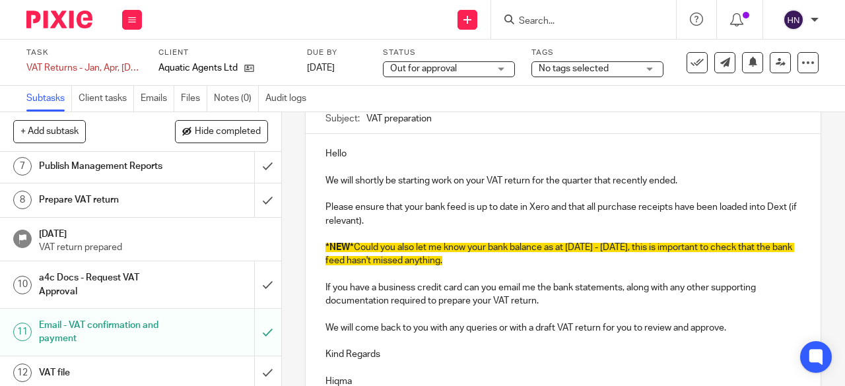
scroll to position [264, 0]
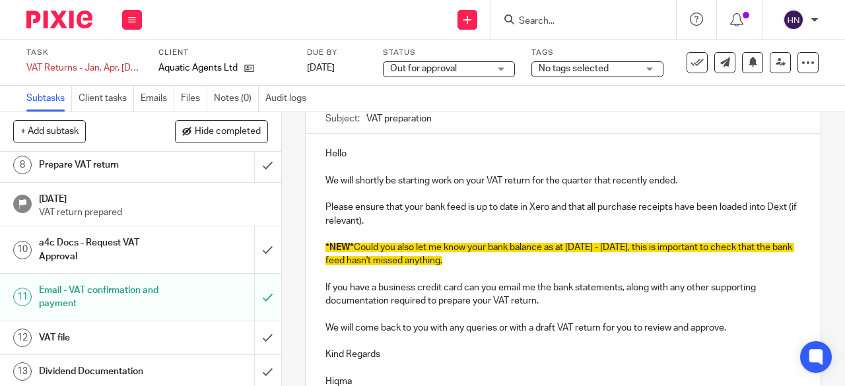
click at [83, 283] on h1 "Email - VAT confirmation and payment" at bounding box center [106, 298] width 135 height 34
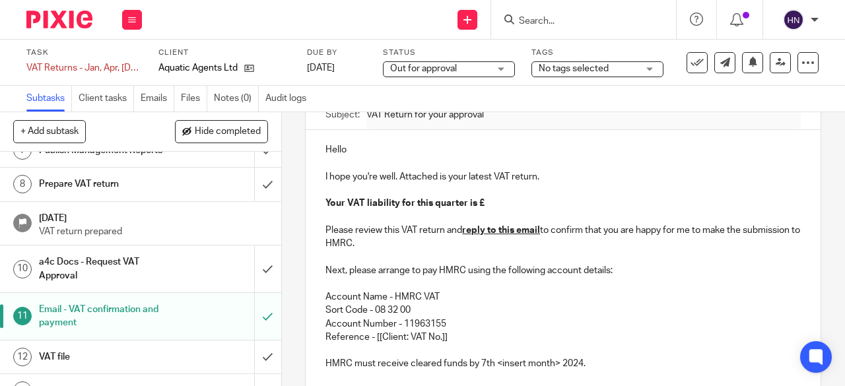
scroll to position [264, 0]
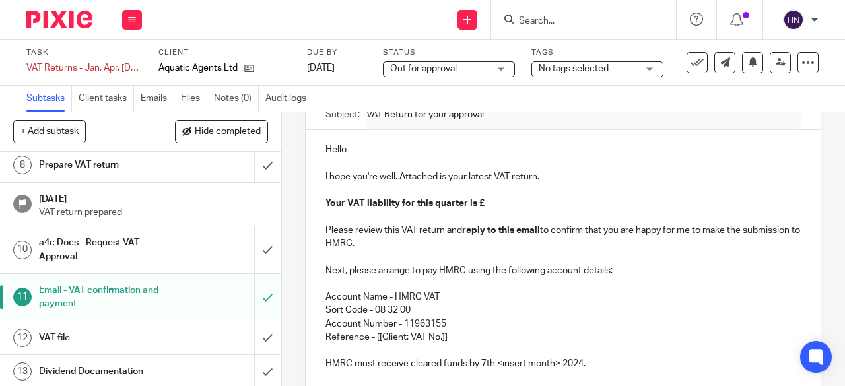
click at [99, 295] on h1 "Email - VAT confirmation and payment" at bounding box center [106, 298] width 135 height 34
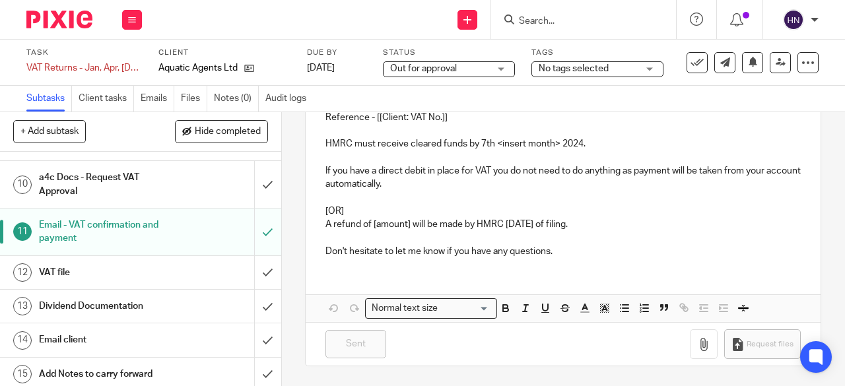
scroll to position [330, 0]
click at [91, 223] on h1 "Email - VAT confirmation and payment" at bounding box center [106, 232] width 135 height 34
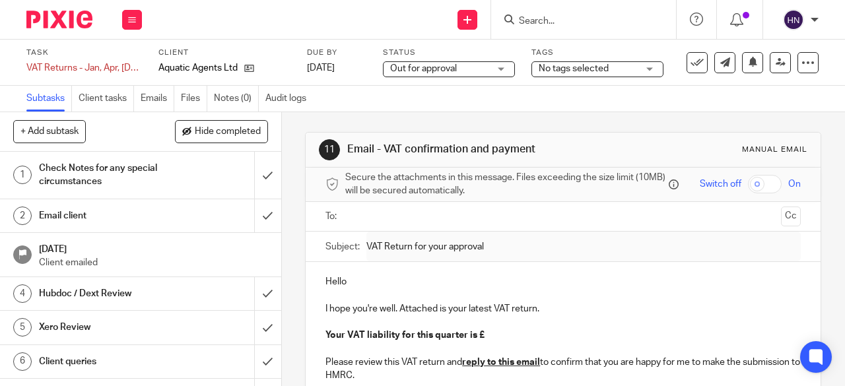
scroll to position [264, 0]
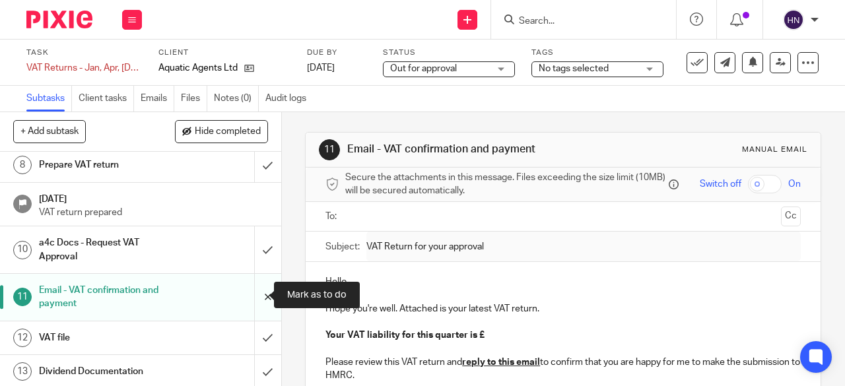
click at [252, 295] on input "submit" at bounding box center [140, 297] width 281 height 47
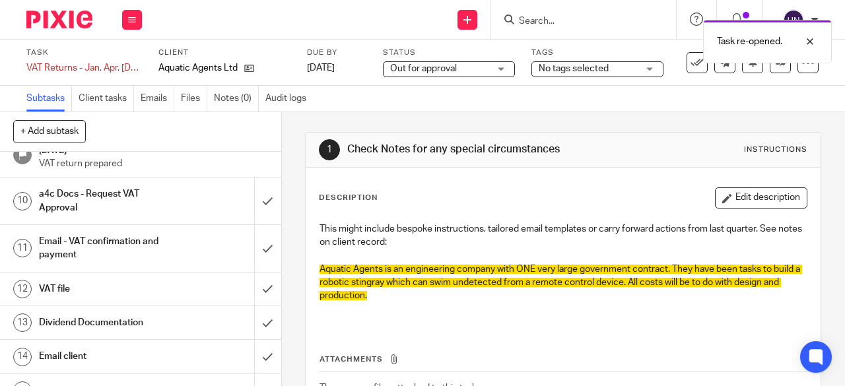
scroll to position [365, 0]
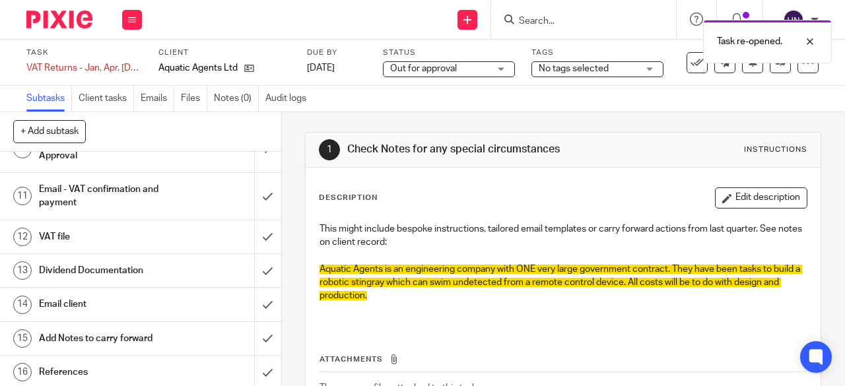
click at [100, 192] on h1 "Email - VAT confirmation and payment" at bounding box center [106, 197] width 135 height 34
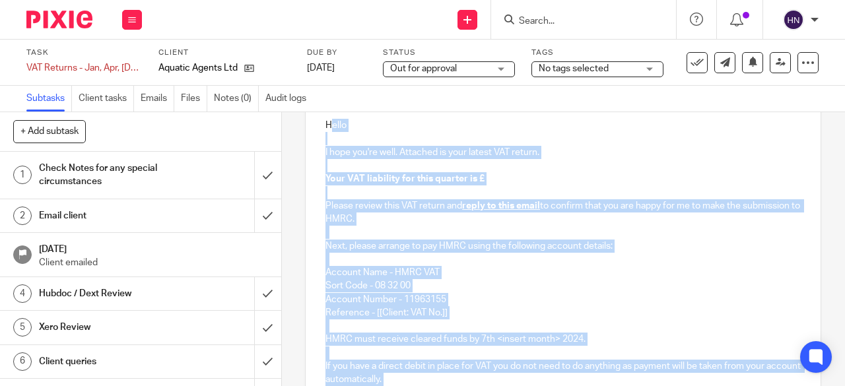
scroll to position [125, 0]
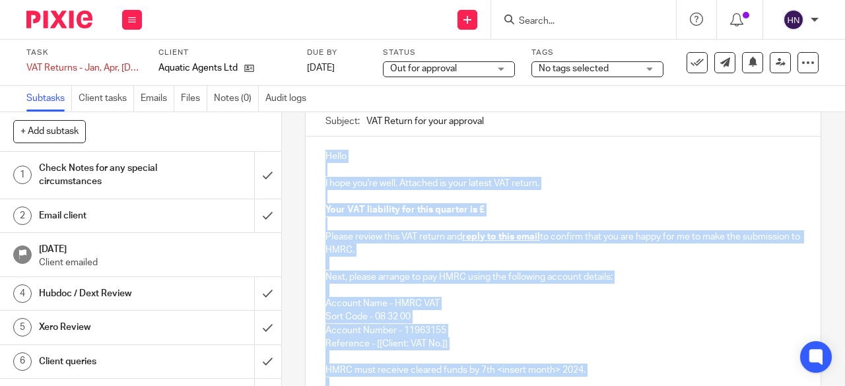
drag, startPoint x: 561, startPoint y: 290, endPoint x: 318, endPoint y: 158, distance: 276.5
click at [318, 158] on div "Hello I hope you're well. Attached is your latest VAT return. Your VAT liabilit…" at bounding box center [563, 316] width 515 height 358
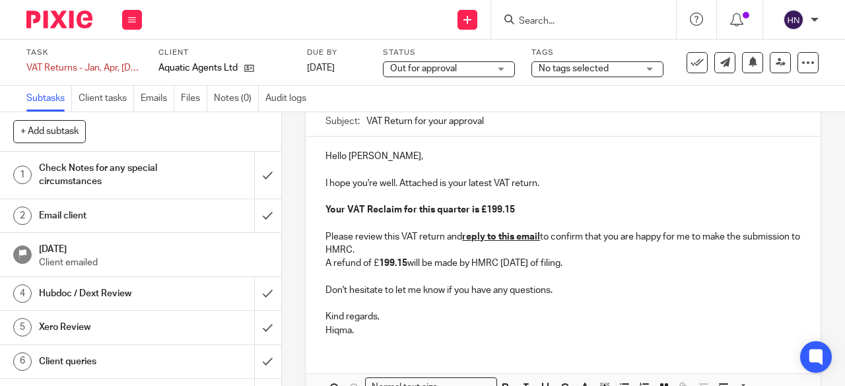
scroll to position [59, 0]
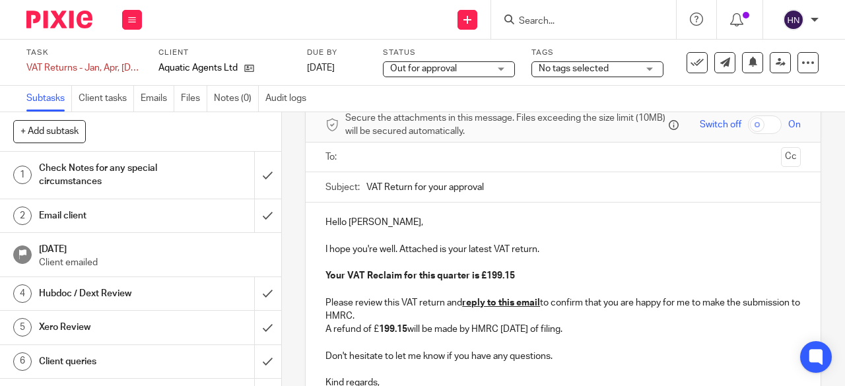
click at [363, 156] on input "text" at bounding box center [563, 157] width 426 height 15
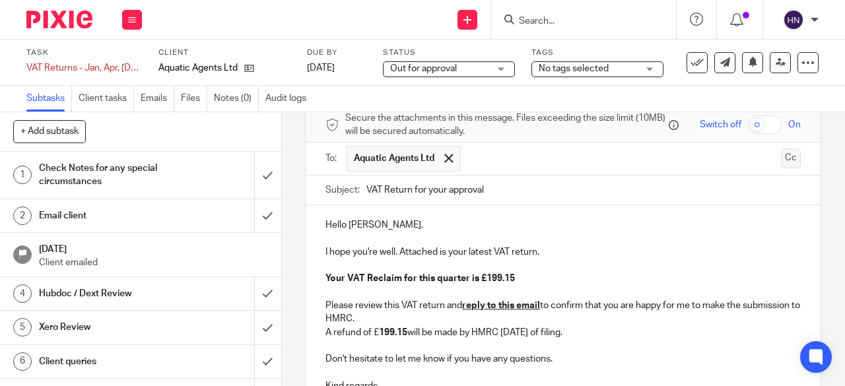
click at [781, 162] on button "Cc" at bounding box center [791, 159] width 20 height 20
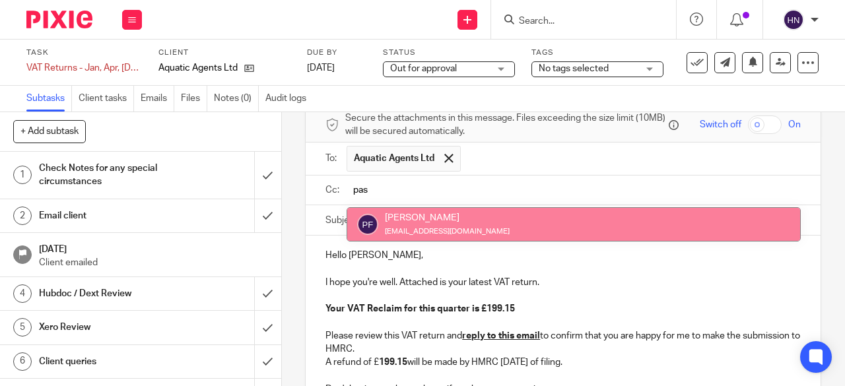
type input "pas"
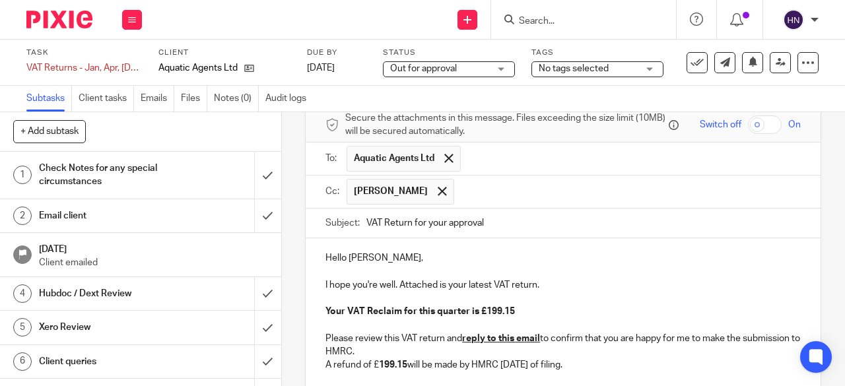
click at [471, 192] on input "text" at bounding box center [628, 192] width 335 height 26
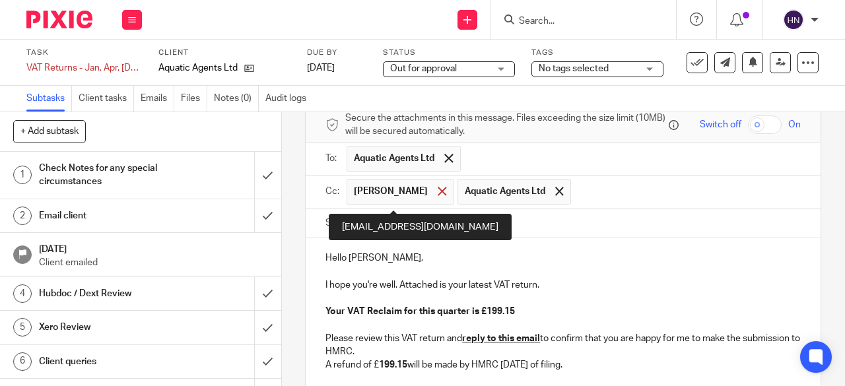
click at [438, 193] on span at bounding box center [442, 191] width 9 height 9
click at [446, 195] on span at bounding box center [448, 191] width 9 height 9
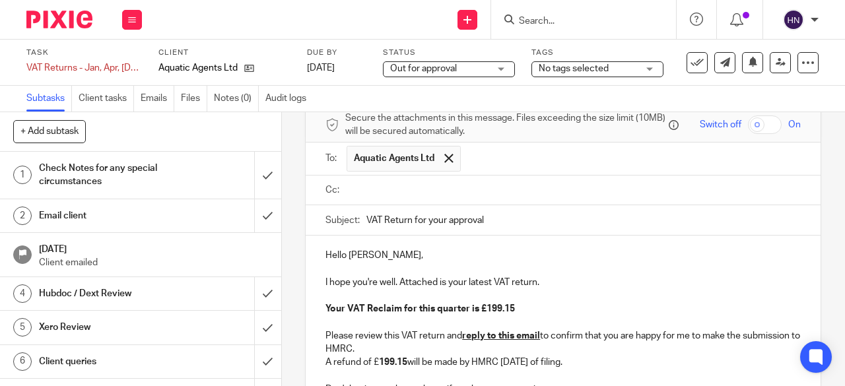
click at [388, 195] on input "text" at bounding box center [573, 190] width 446 height 15
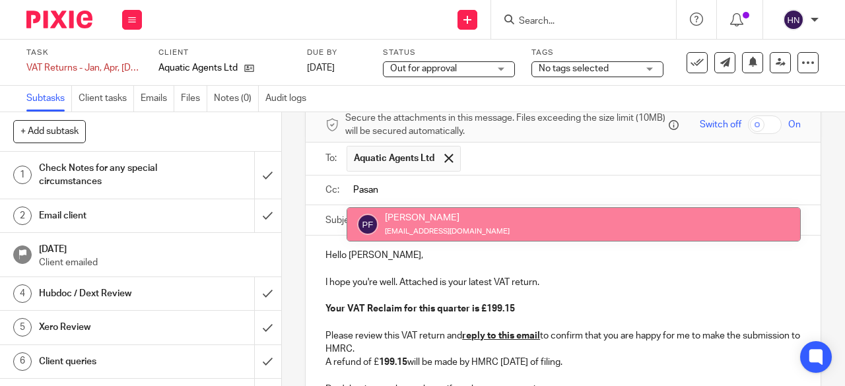
type input "Pasan"
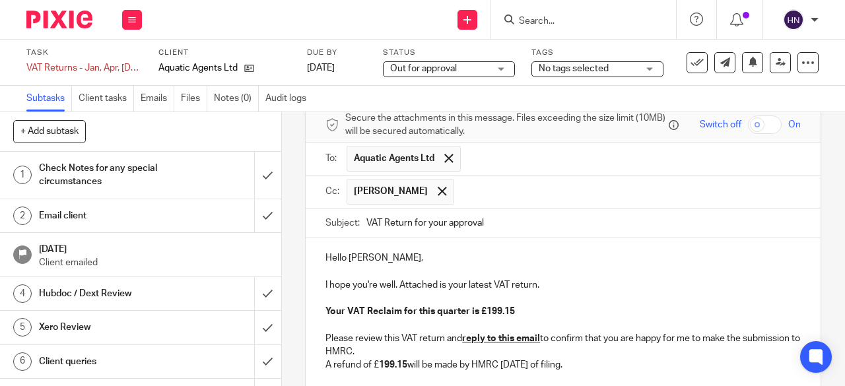
click at [477, 199] on input "text" at bounding box center [628, 192] width 335 height 26
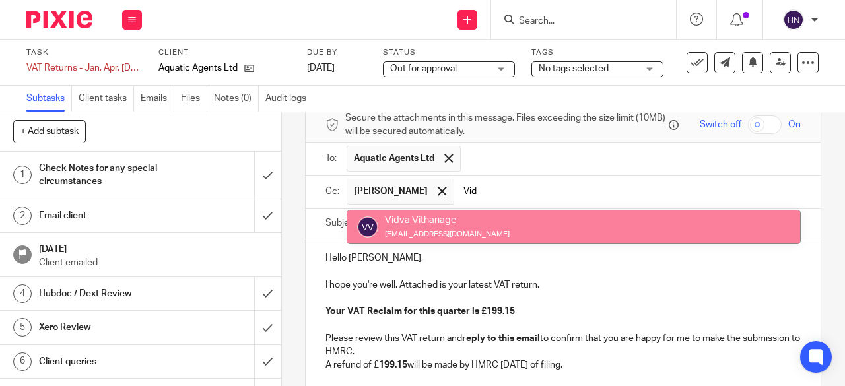
type input "Vid"
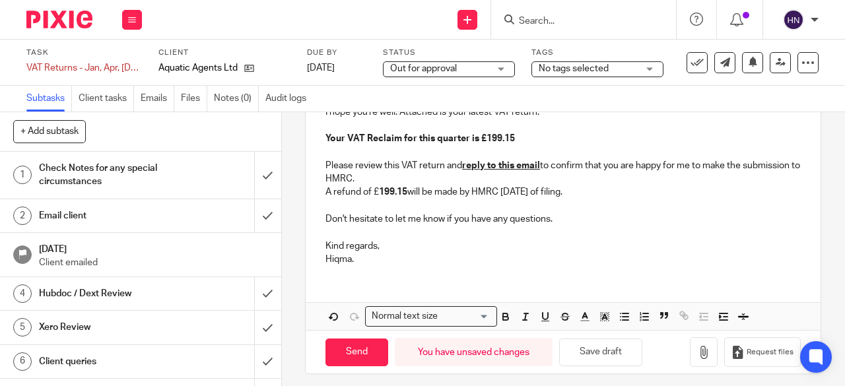
scroll to position [280, 0]
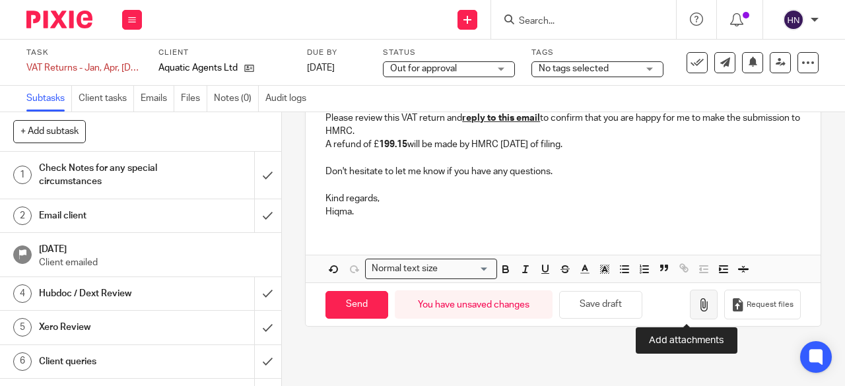
click at [697, 304] on icon "button" at bounding box center [703, 304] width 13 height 13
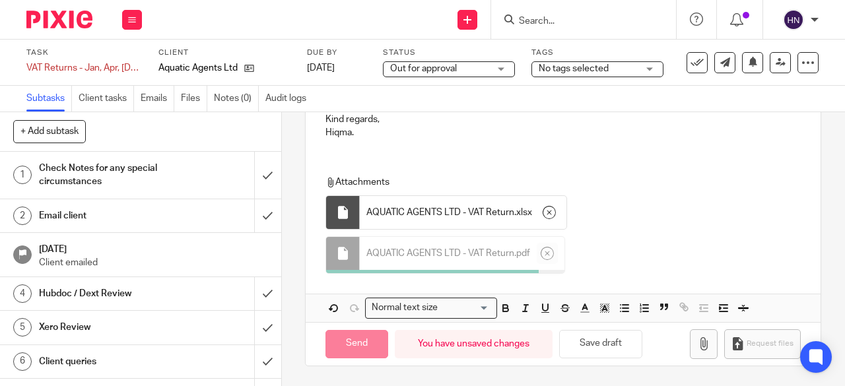
scroll to position [357, 0]
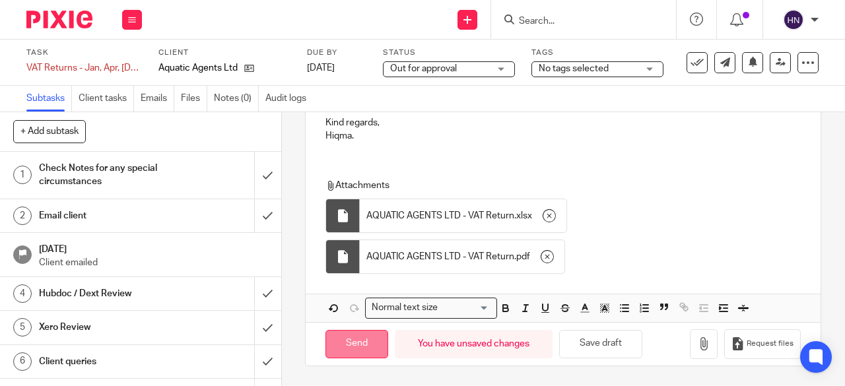
click at [357, 339] on input "Send" at bounding box center [357, 344] width 63 height 28
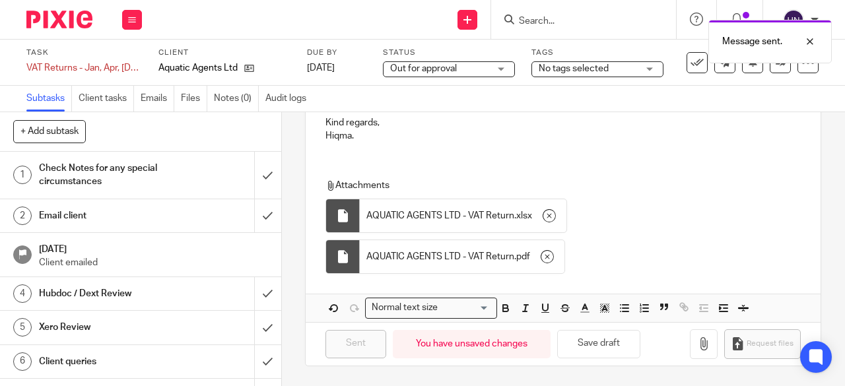
type input "Sent"
